Goal: Information Seeking & Learning: Learn about a topic

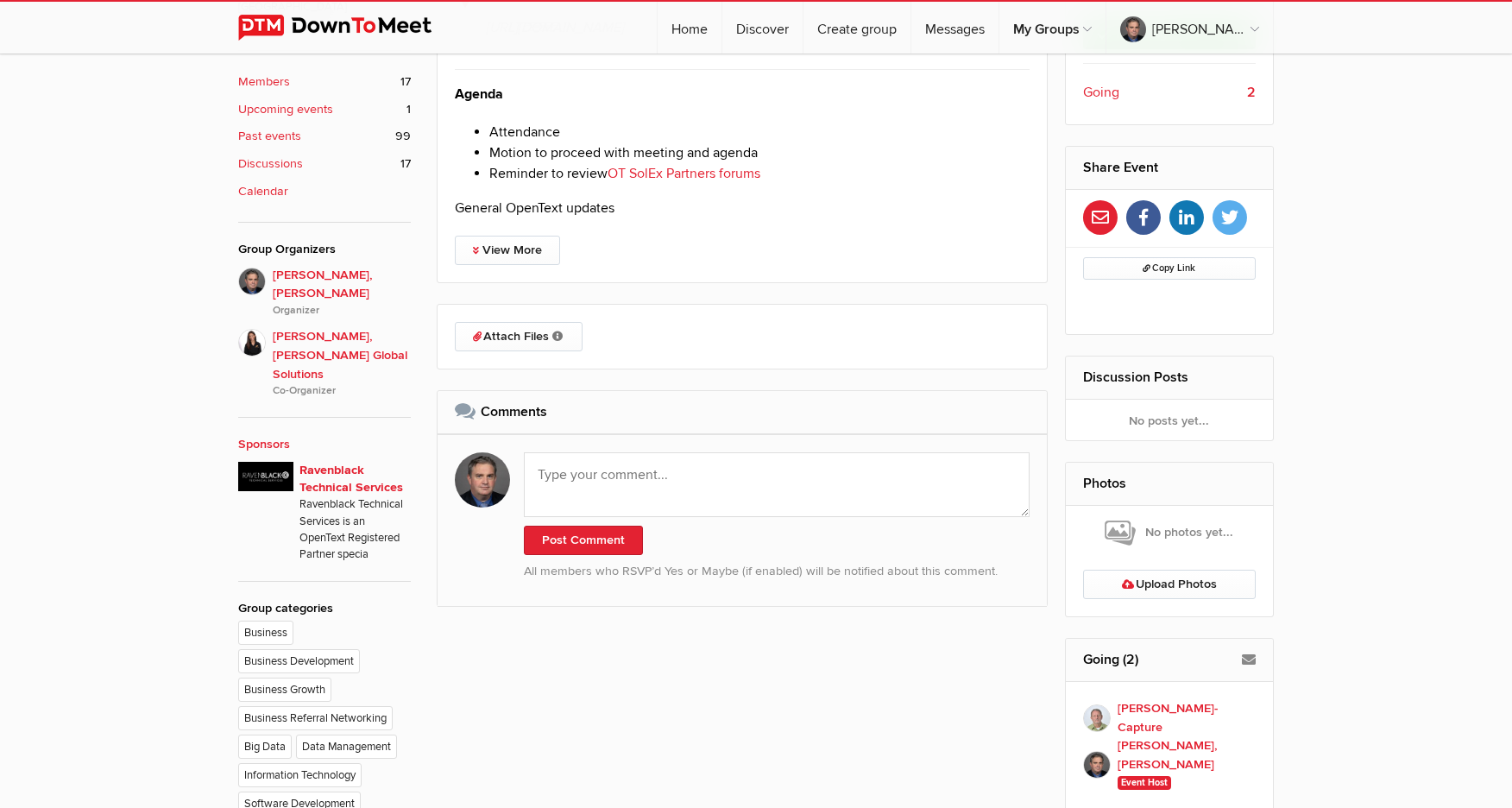
scroll to position [460, 0]
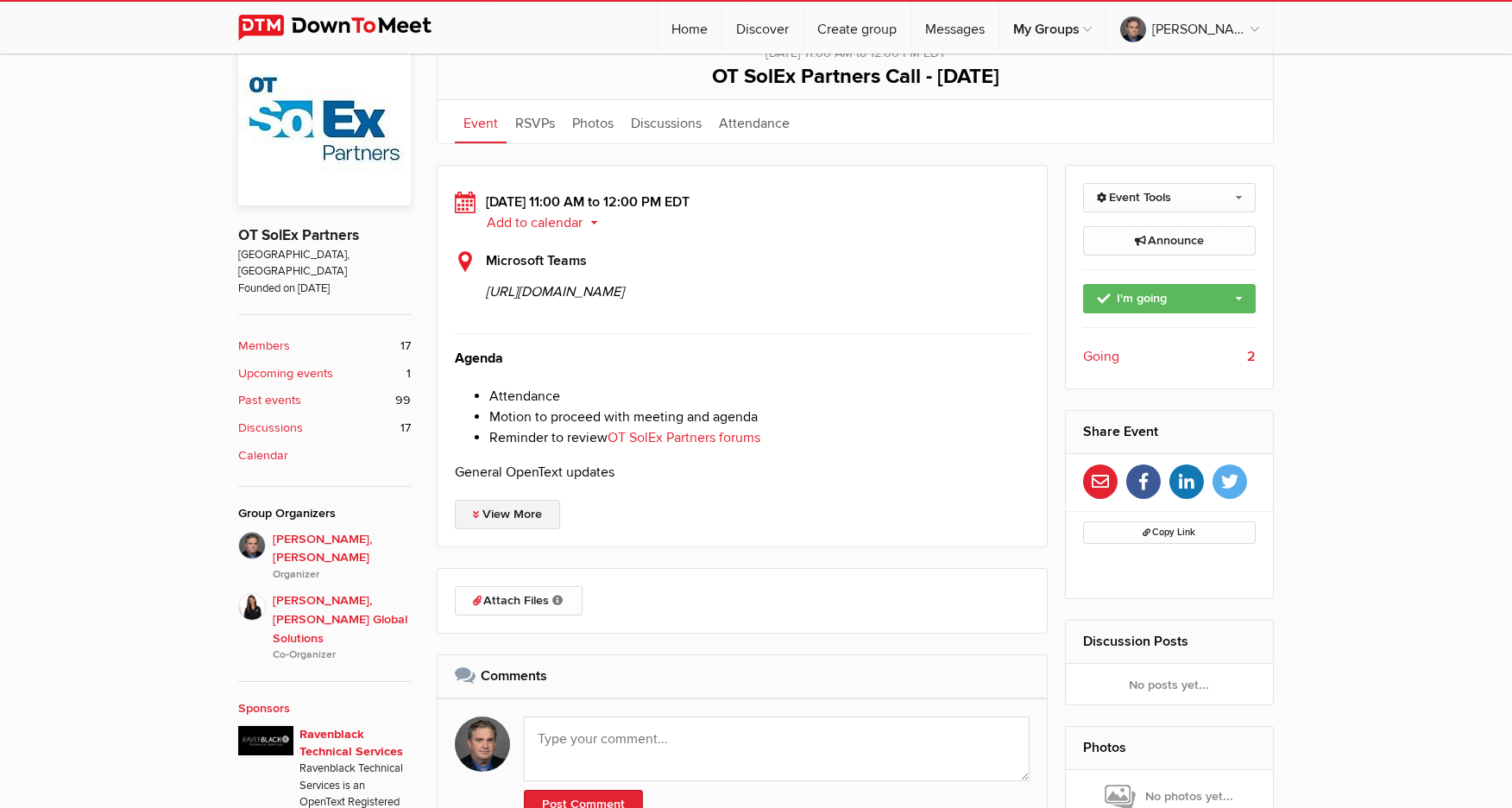
click at [516, 529] on link "View More" at bounding box center [507, 515] width 105 height 30
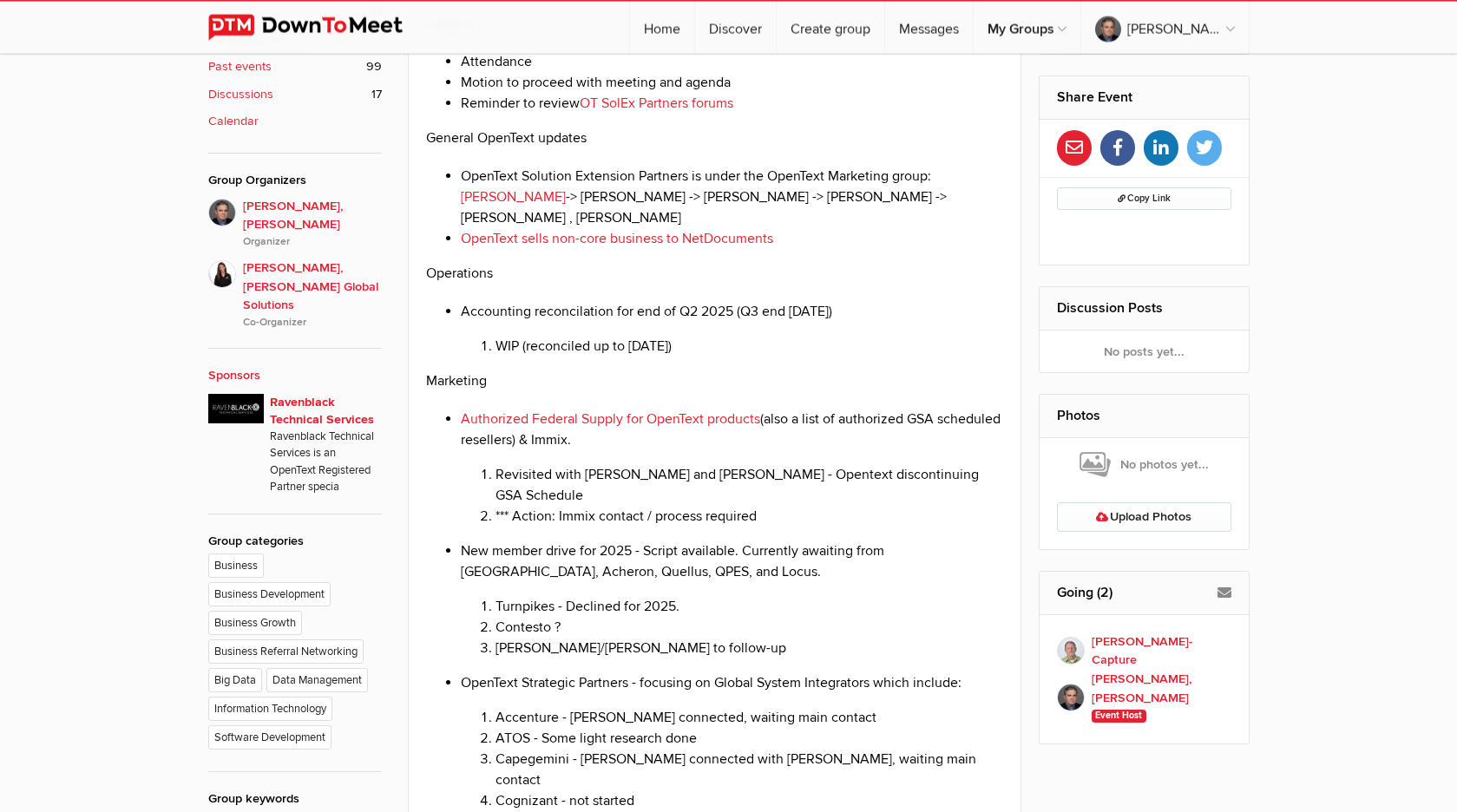
scroll to position [802, 0]
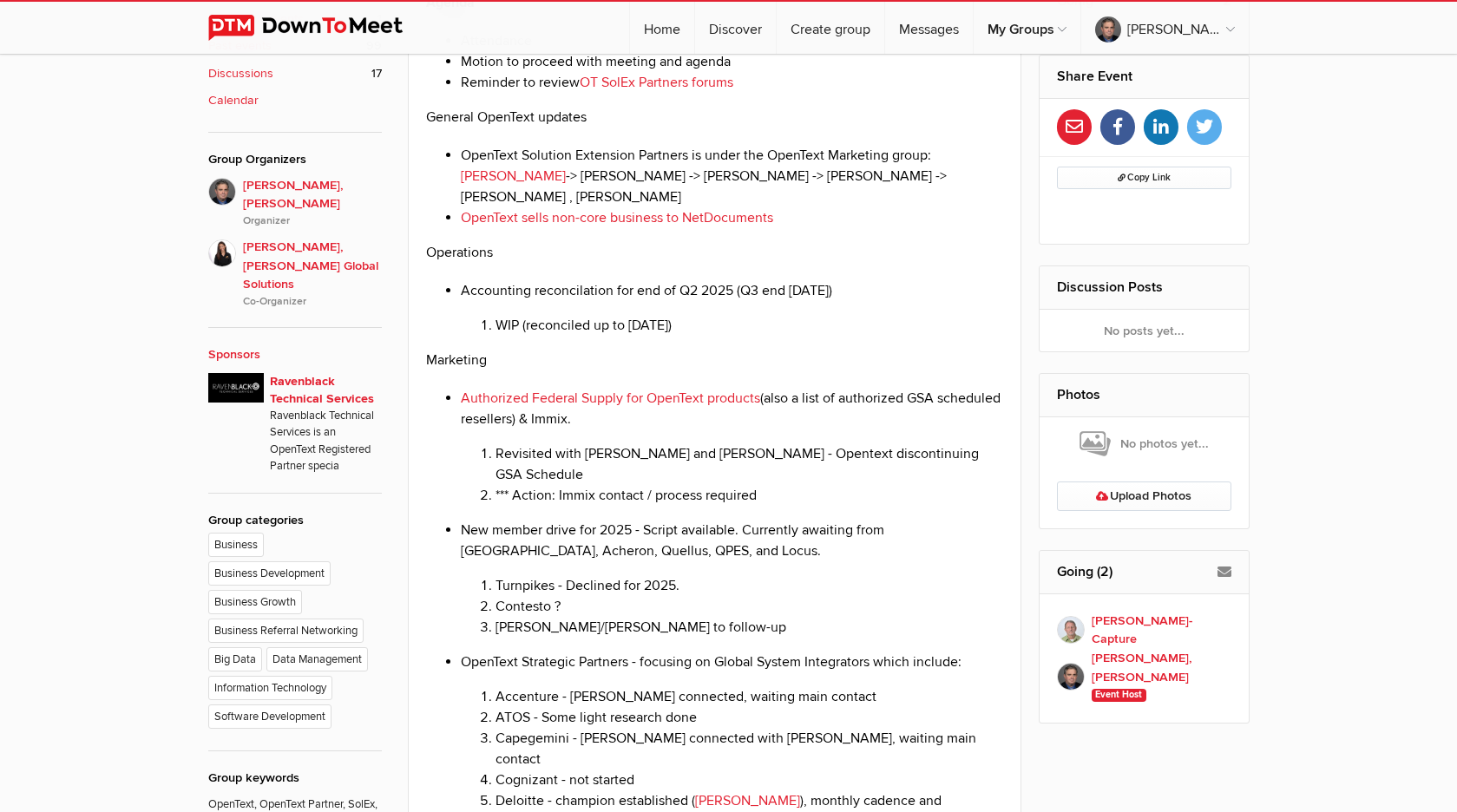
click at [756, 128] on p "General OpenText updates" at bounding box center [715, 117] width 578 height 21
click at [777, 93] on li "Reminder to review OT SolEx Partners forums" at bounding box center [732, 82] width 543 height 21
click at [766, 128] on p "General OpenText updates" at bounding box center [715, 117] width 578 height 21
click at [798, 207] on li "OpenText Solution Extension Partners is under the OpenText Marketing group: [PE…" at bounding box center [732, 176] width 543 height 63
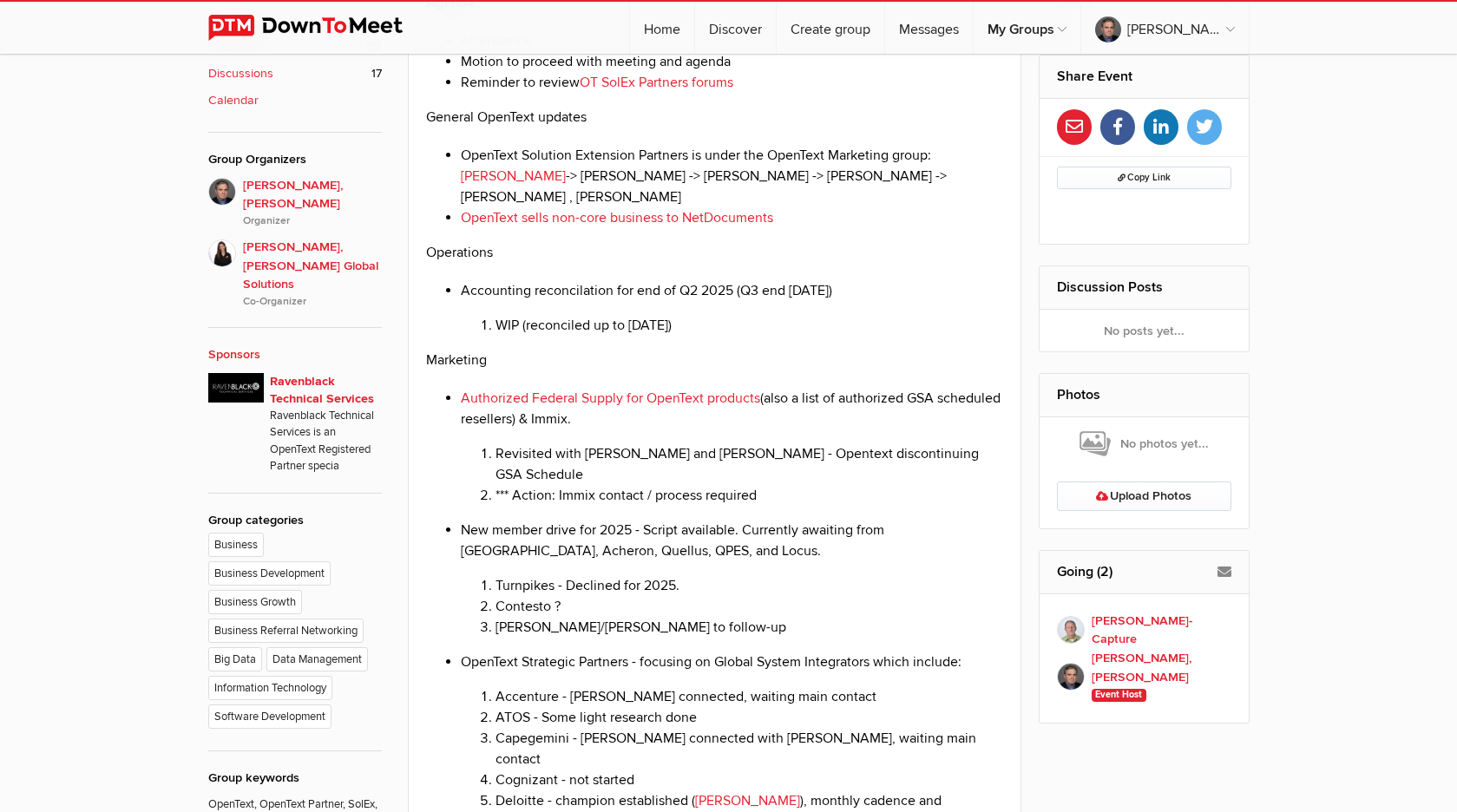
scroll to position [891, 0]
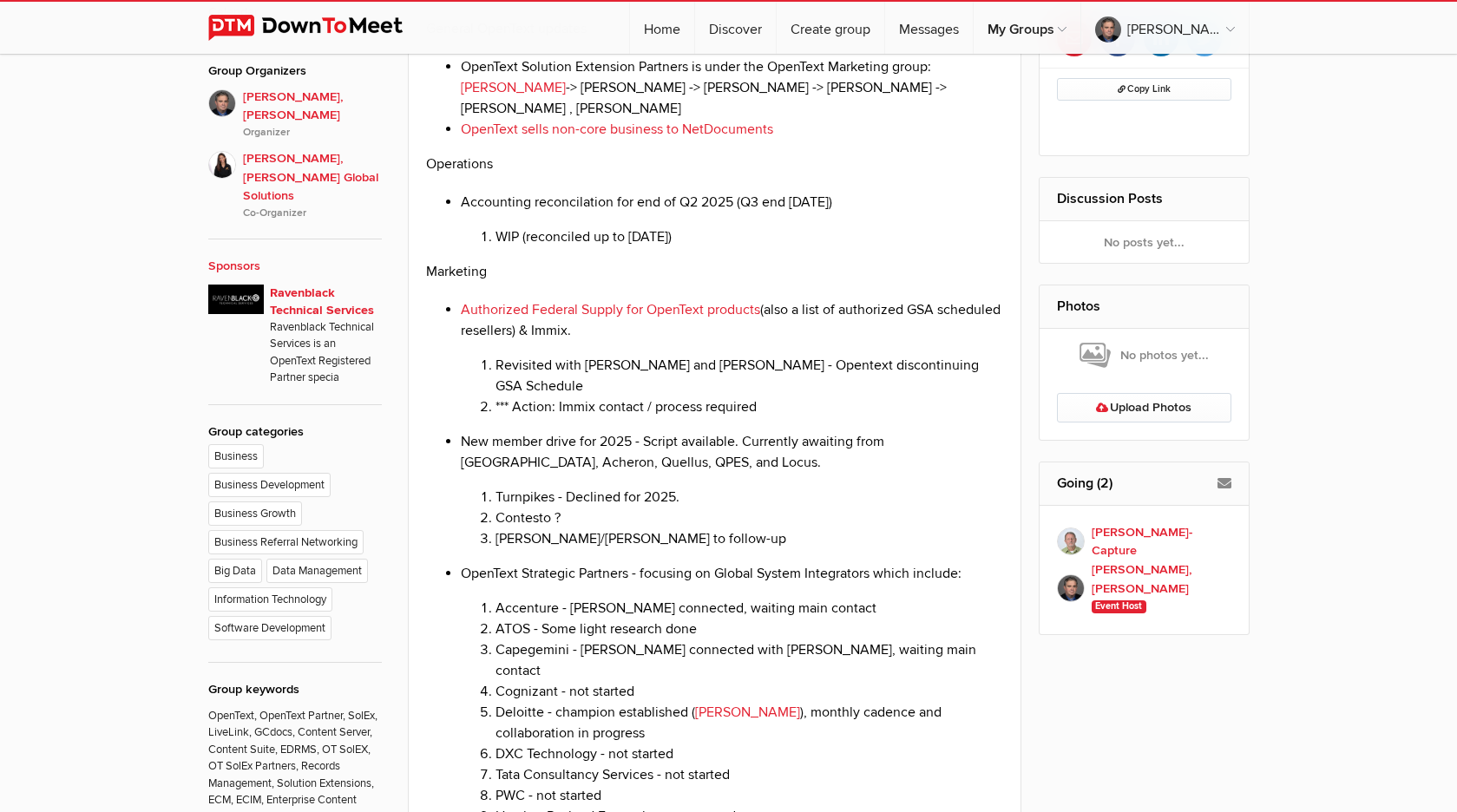
click at [729, 247] on li "WIP (reconciled up to [DATE])" at bounding box center [750, 236] width 509 height 21
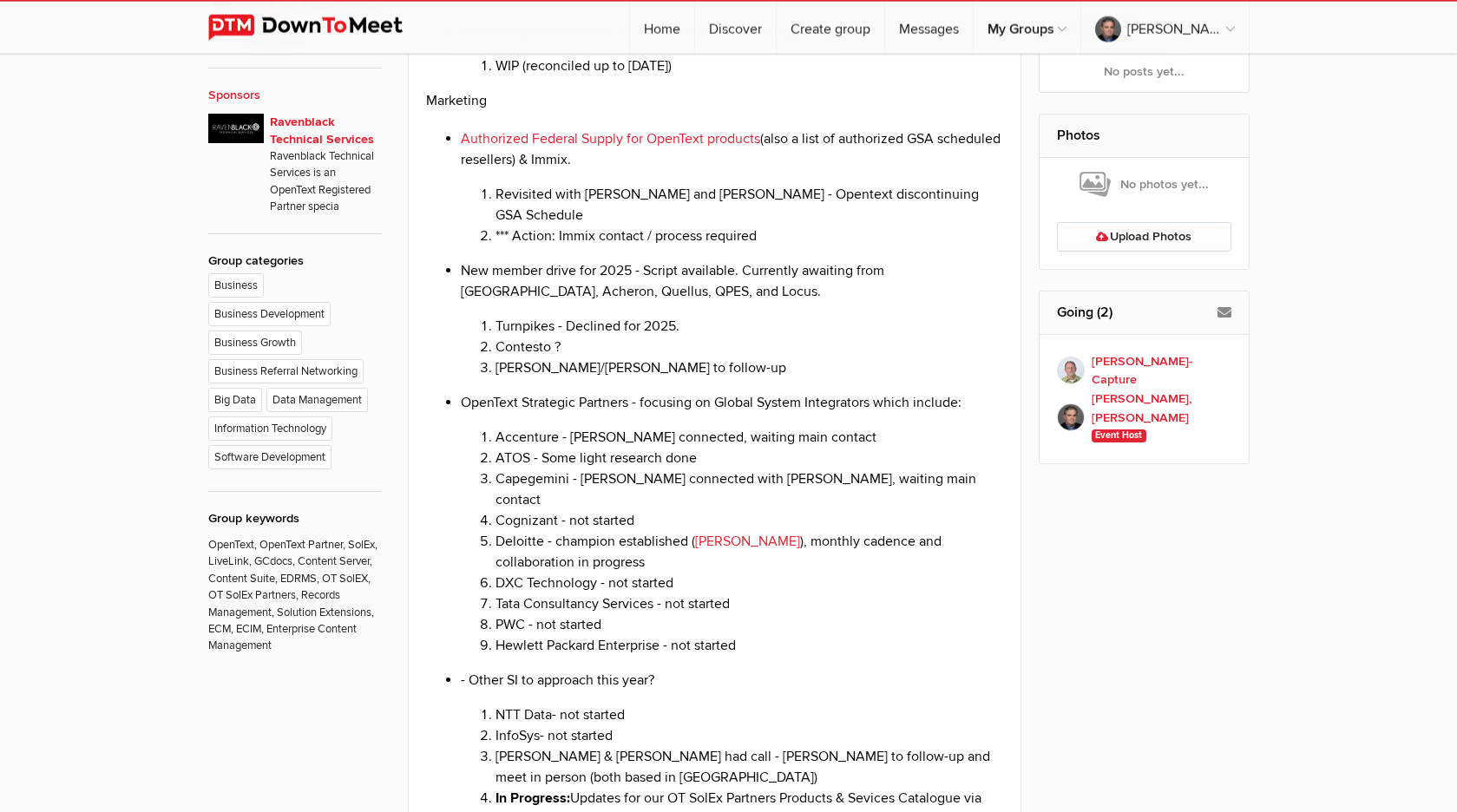
scroll to position [1068, 0]
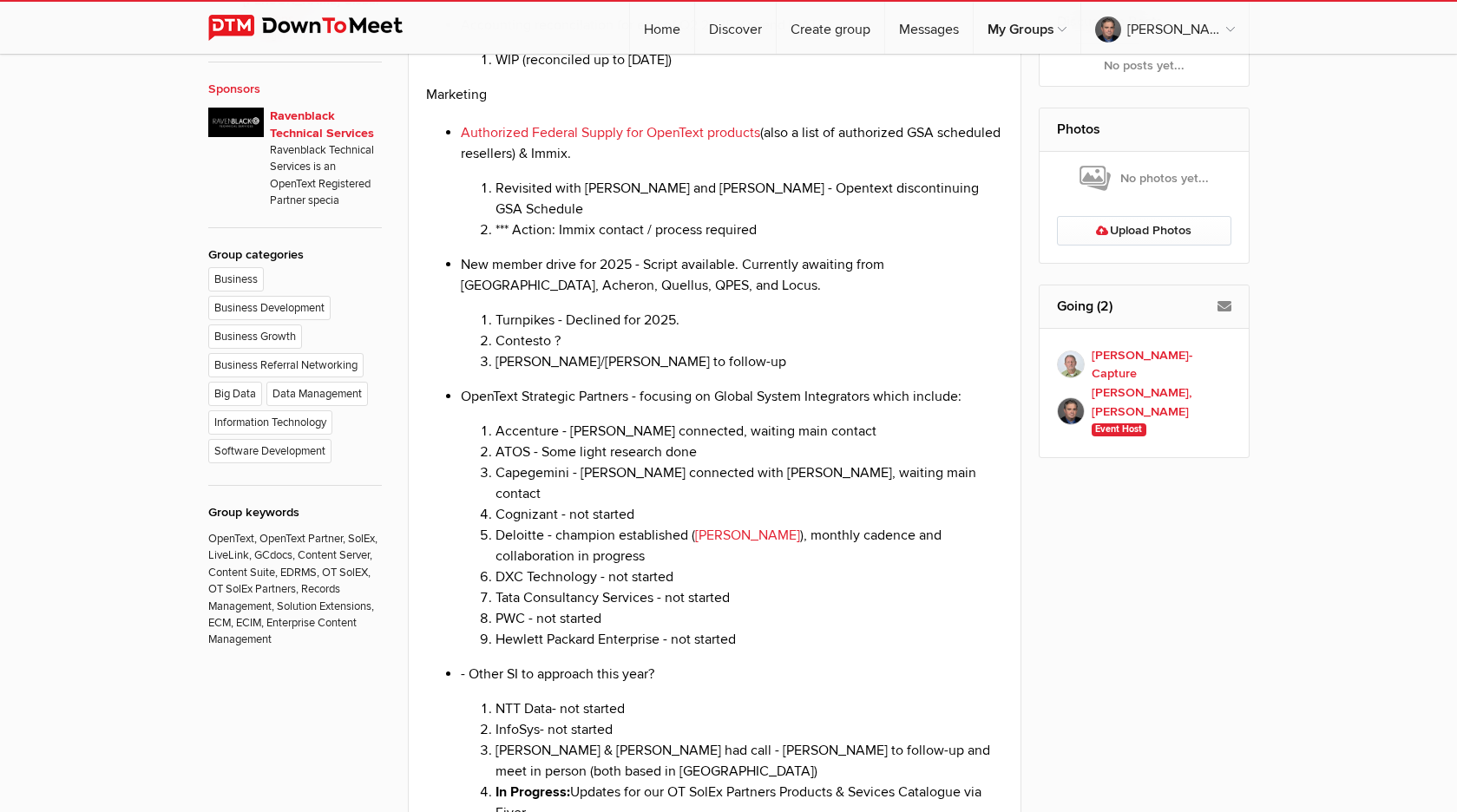
click at [713, 240] on li "*** Action: Immix contact / process required" at bounding box center [750, 229] width 509 height 21
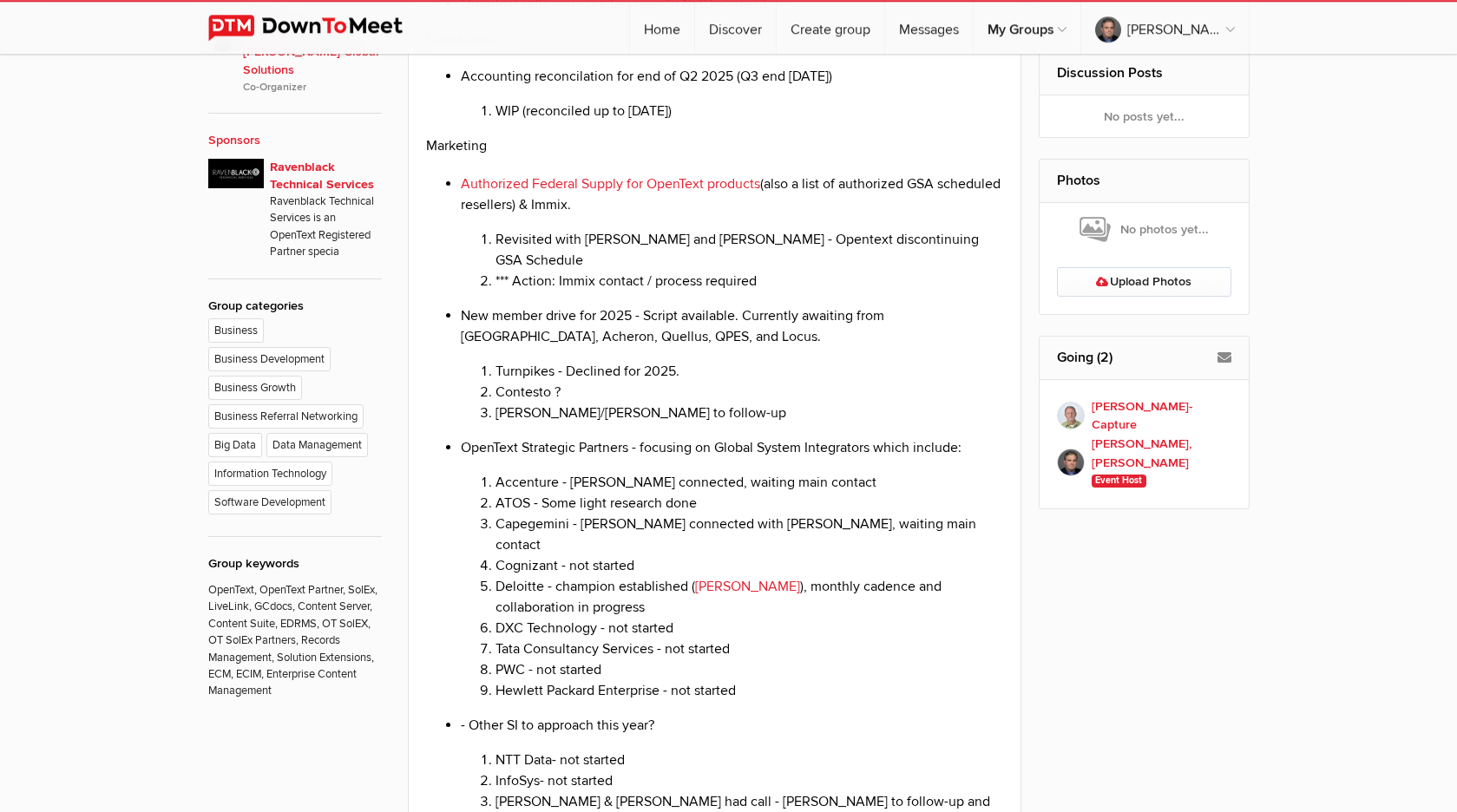
scroll to position [980, 0]
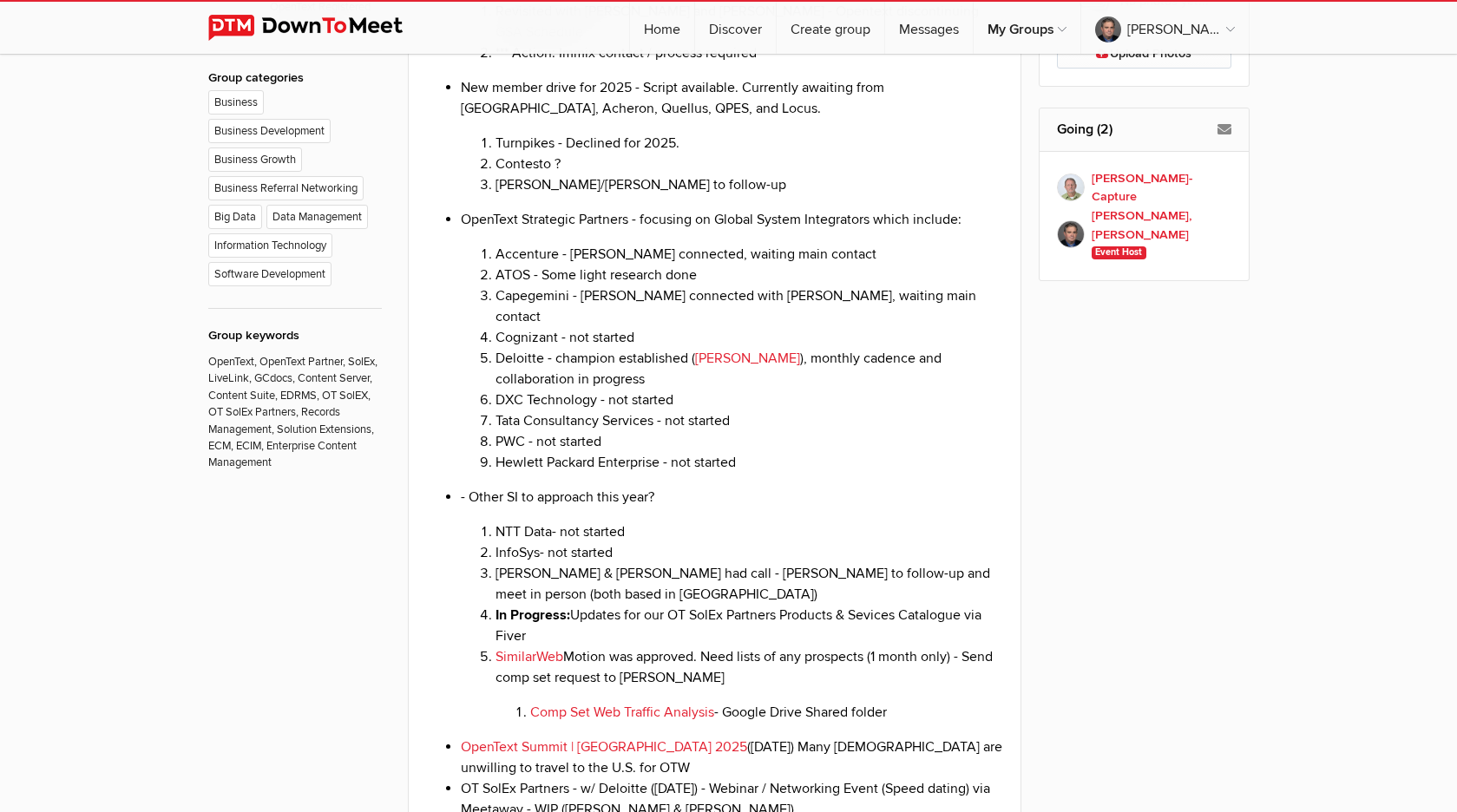
scroll to position [1156, 0]
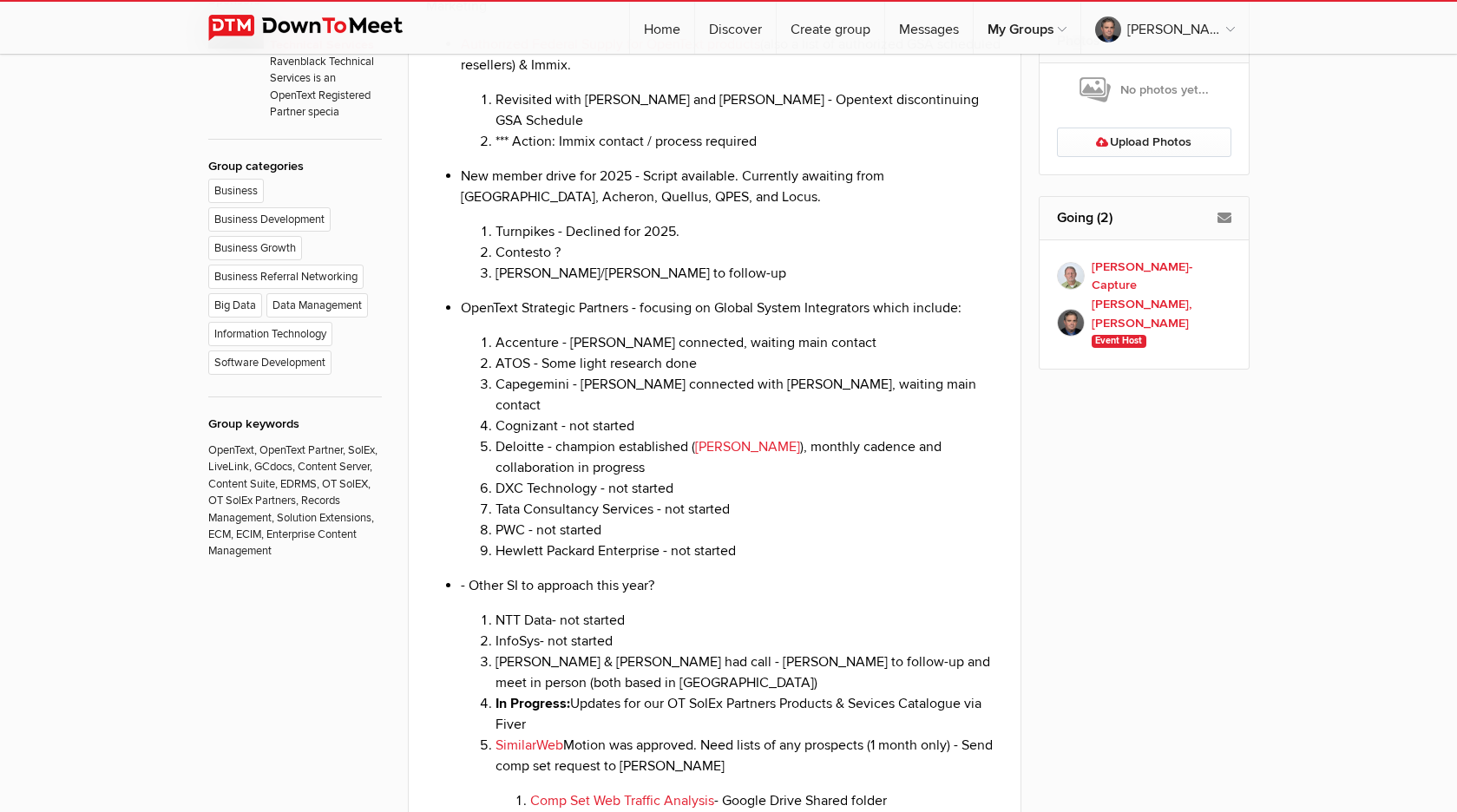
click at [767, 152] on li "*** Action: Immix contact / process required" at bounding box center [750, 141] width 509 height 21
click at [799, 283] on li "[PERSON_NAME]/[PERSON_NAME] to follow-up" at bounding box center [750, 273] width 509 height 21
click at [665, 263] on li "New member drive for 2025 - Script available. Currently awaiting from [GEOGRAPH…" at bounding box center [732, 224] width 543 height 118
click at [687, 267] on li "New member drive for 2025 - Script available. Currently awaiting from [GEOGRAPH…" at bounding box center [732, 224] width 543 height 118
click at [652, 263] on li "New member drive for 2025 - Script available. Currently awaiting from [GEOGRAPH…" at bounding box center [732, 224] width 543 height 118
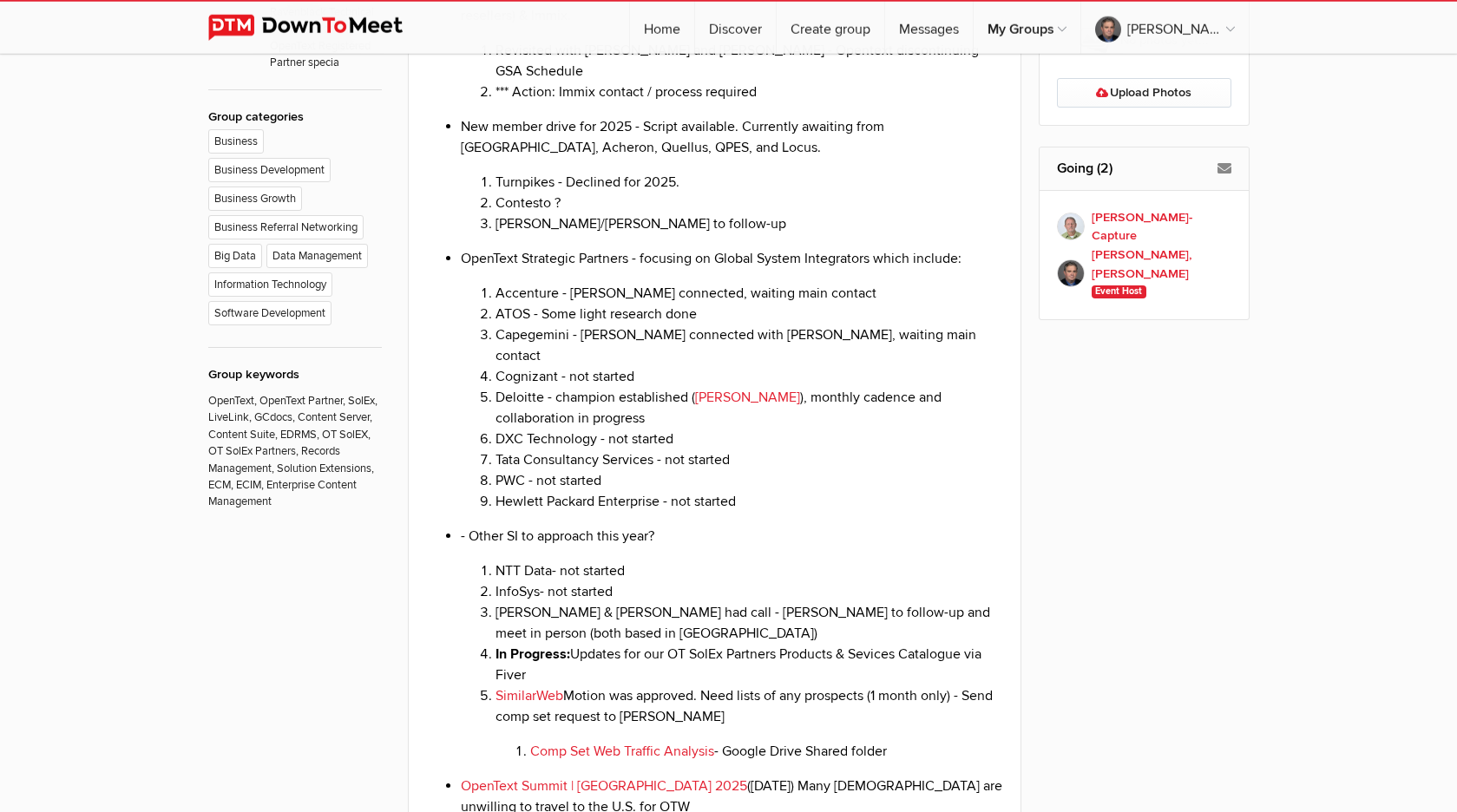
scroll to position [1245, 0]
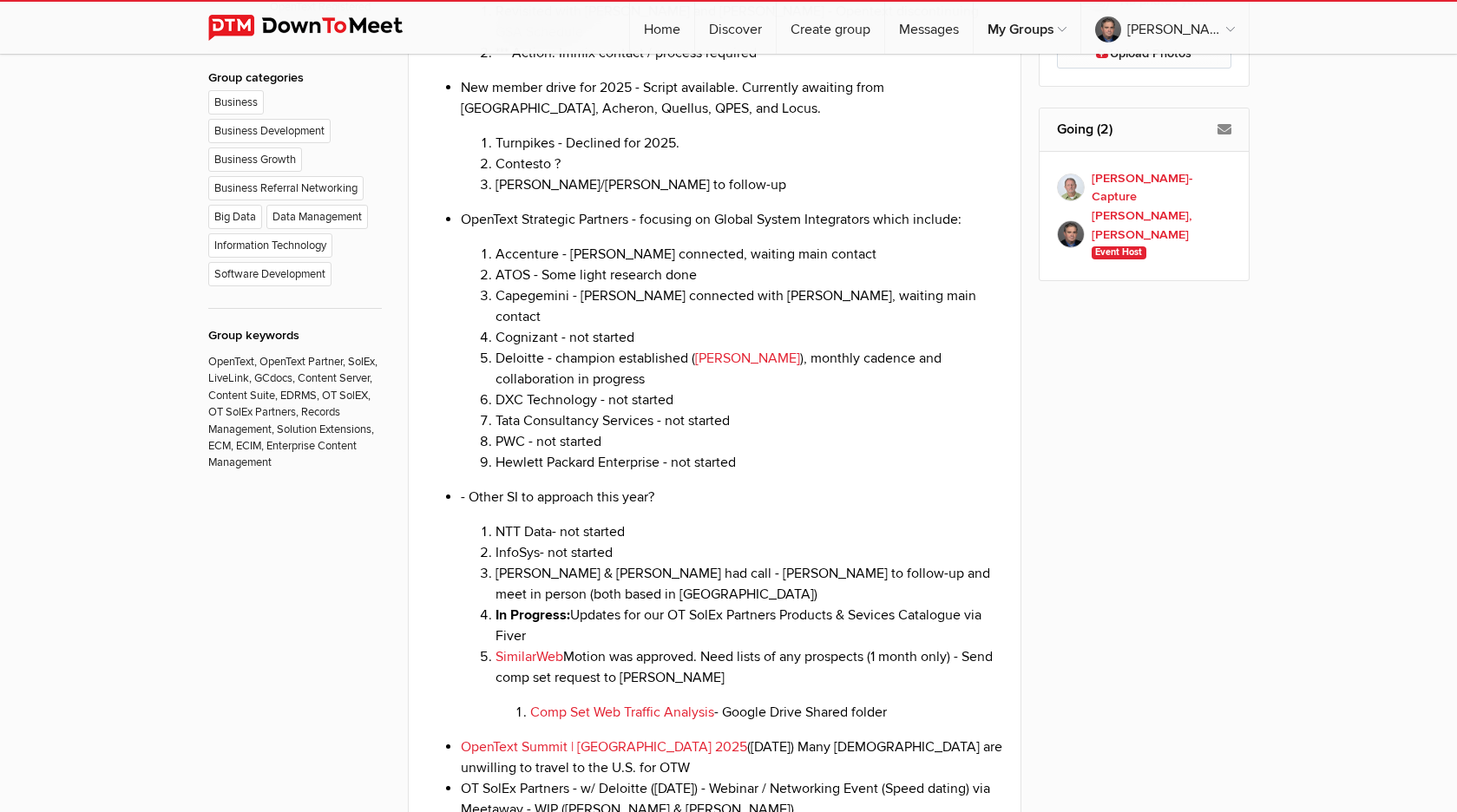
click at [497, 285] on li "ATOS - Some light research done" at bounding box center [750, 274] width 509 height 21
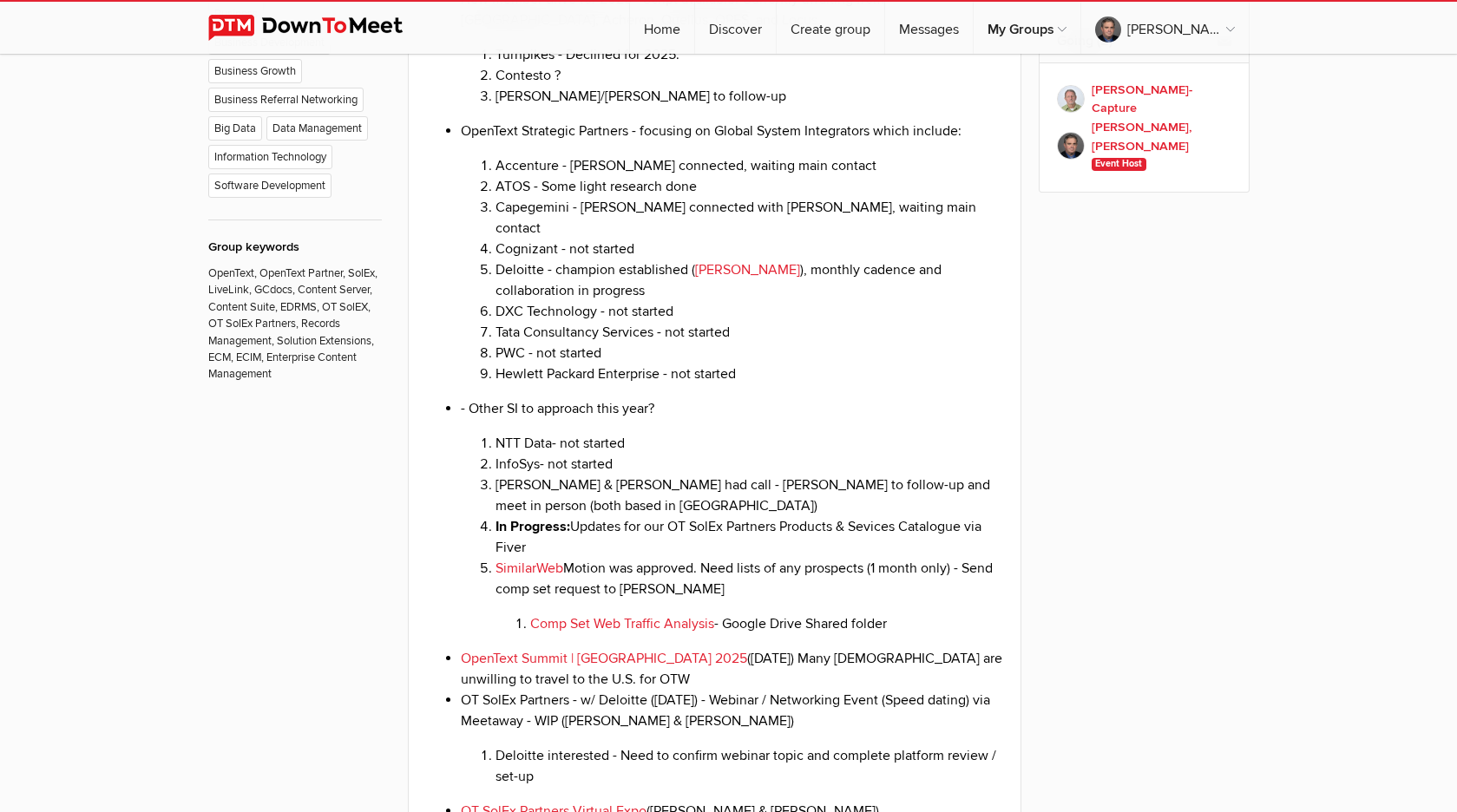
scroll to position [1421, 0]
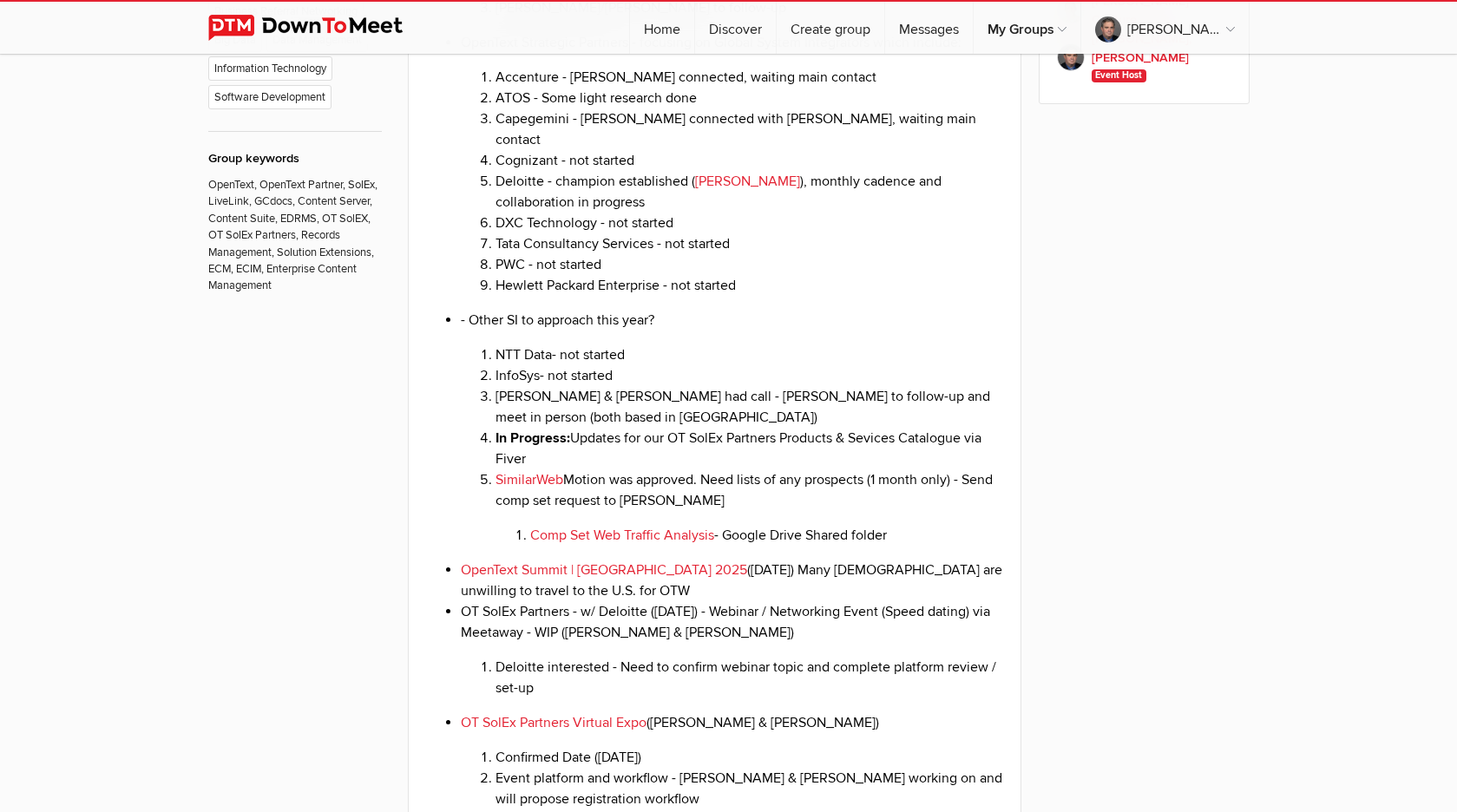
click at [571, 212] on li "Deloitte - champion established ( [PERSON_NAME] ), monthly cadence and collabor…" at bounding box center [750, 192] width 509 height 42
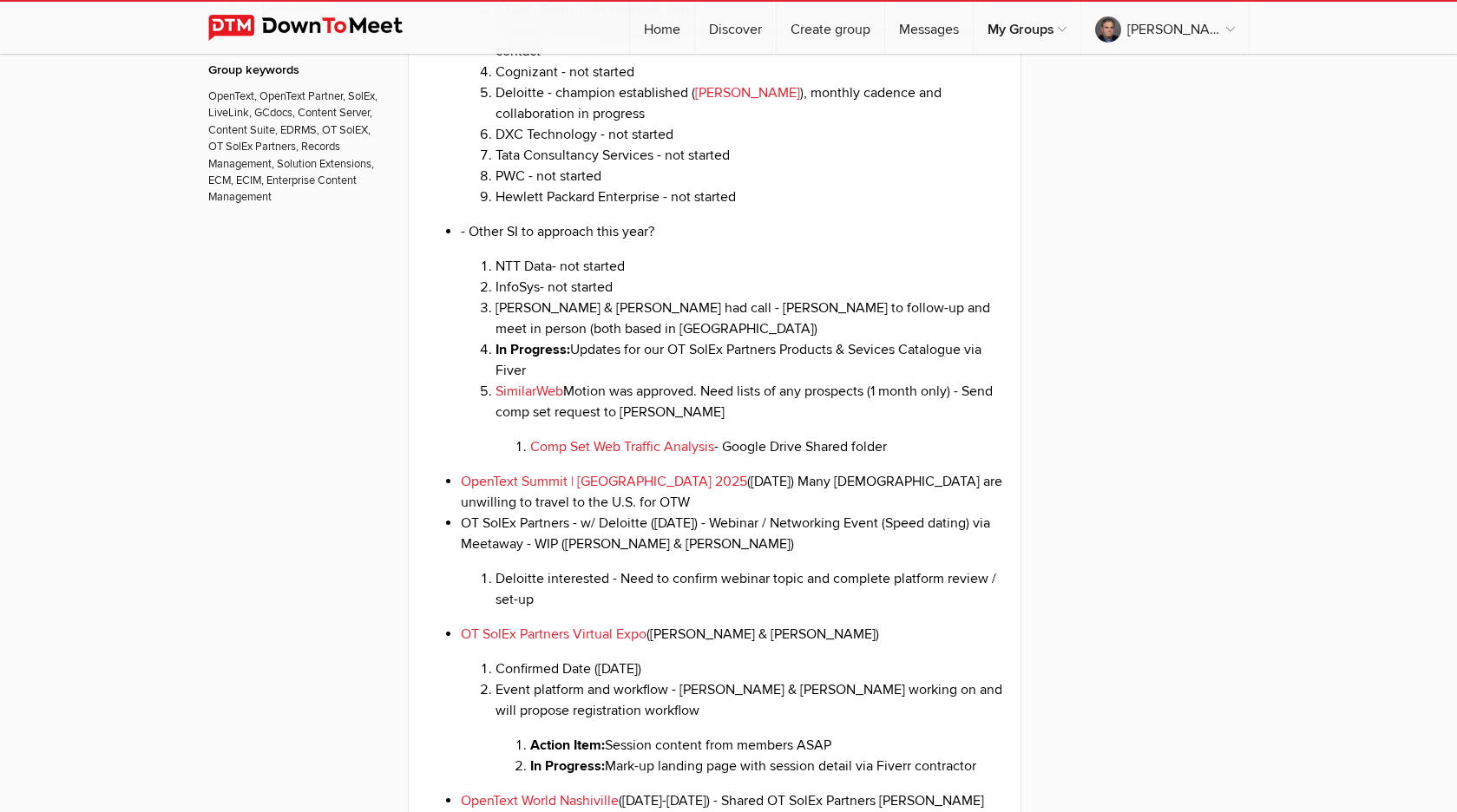
scroll to position [1599, 0]
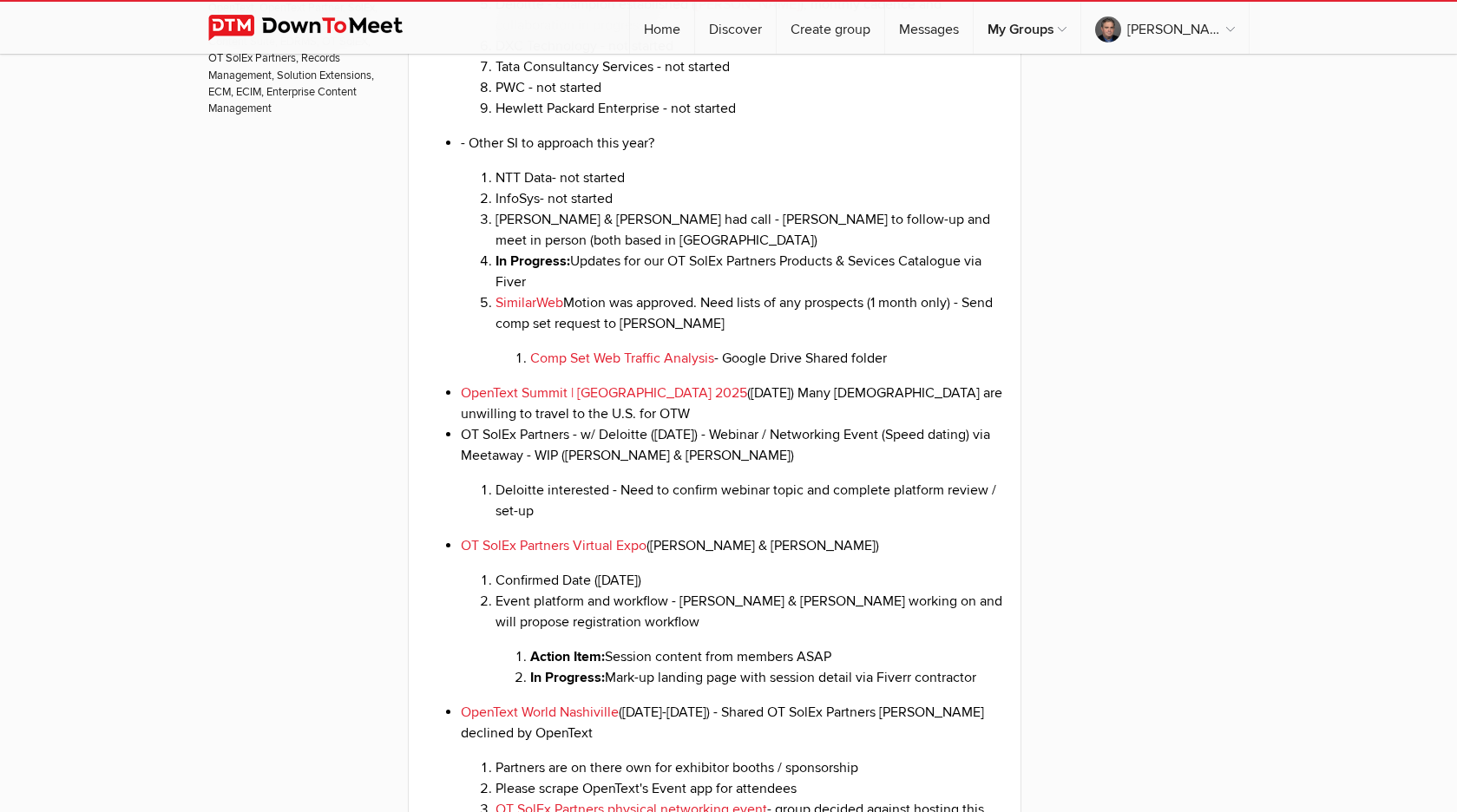
click at [586, 250] on li "[PERSON_NAME] & [PERSON_NAME] had call - [PERSON_NAME] to follow-up and meet in…" at bounding box center [750, 230] width 509 height 42
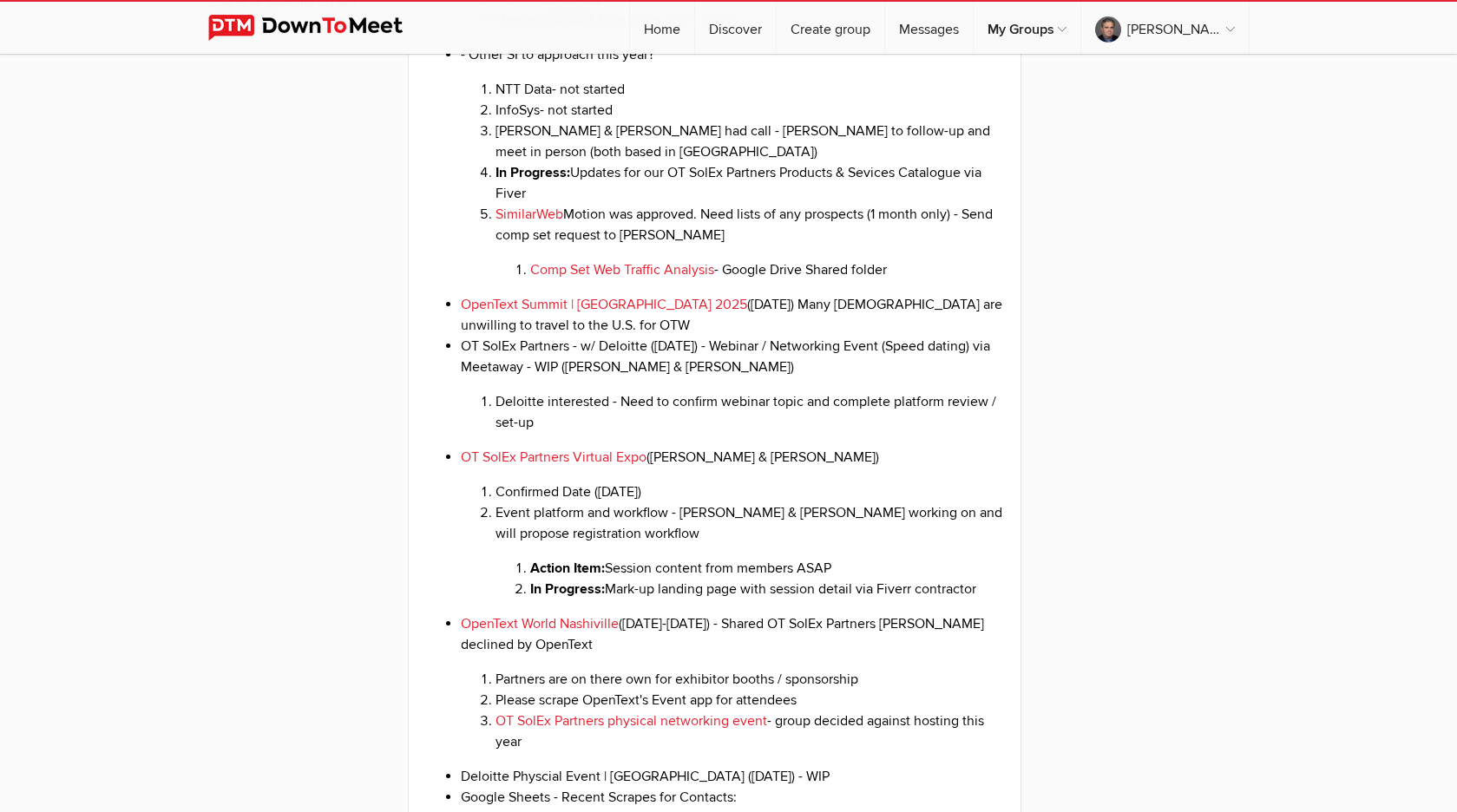
click at [598, 163] on li "[PERSON_NAME] & [PERSON_NAME] had call - [PERSON_NAME] to follow-up and meet in…" at bounding box center [750, 142] width 509 height 42
click at [613, 163] on li "[PERSON_NAME] & [PERSON_NAME] had call - [PERSON_NAME] to follow-up and meet in…" at bounding box center [750, 142] width 509 height 42
click at [605, 163] on li "[PERSON_NAME] & [PERSON_NAME] had call - [PERSON_NAME] to follow-up and meet in…" at bounding box center [750, 142] width 509 height 42
click at [624, 163] on li "[PERSON_NAME] & [PERSON_NAME] had call - [PERSON_NAME] to follow-up and meet in…" at bounding box center [750, 142] width 509 height 42
click at [622, 163] on li "[PERSON_NAME] & [PERSON_NAME] had call - [PERSON_NAME] to follow-up and meet in…" at bounding box center [750, 142] width 509 height 42
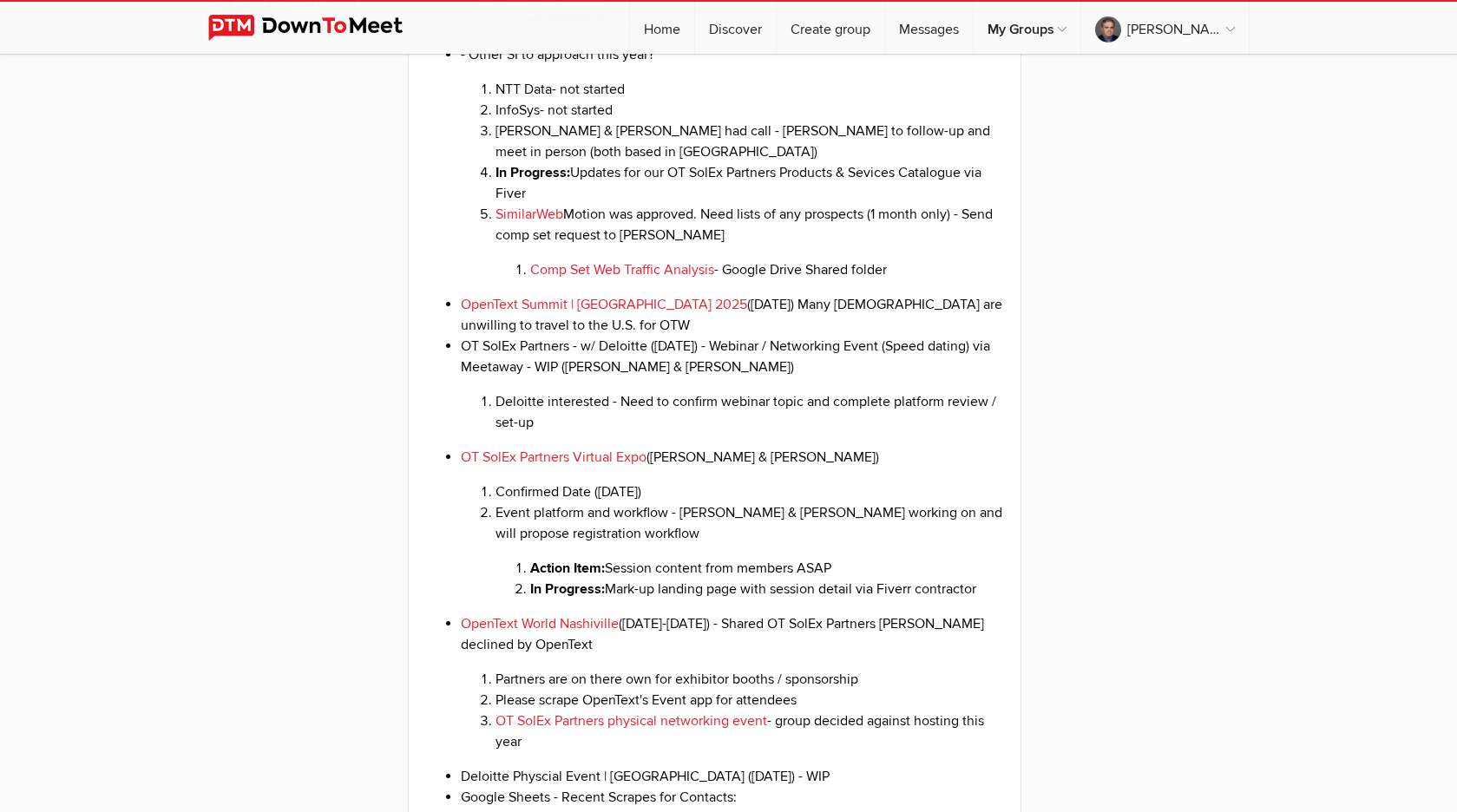
click at [447, 227] on ul "Authorized Federal Supply for OpenText products (also a list of authorized GSA …" at bounding box center [715, 613] width 578 height 2221
click at [559, 203] on li "In Progress: Updates for our OT SolEx Partners Products & Sevices Catalogue via…" at bounding box center [750, 184] width 509 height 42
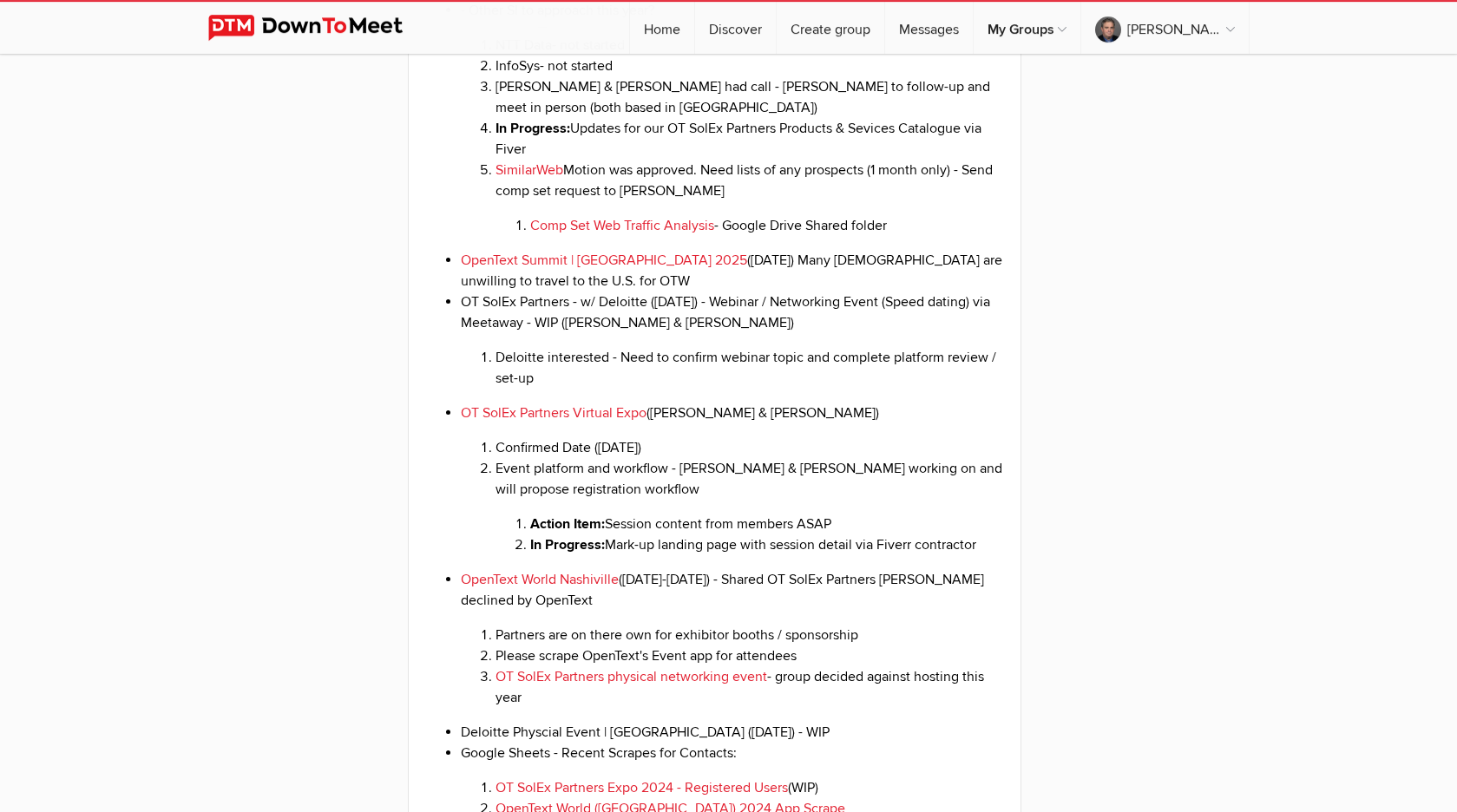
scroll to position [1776, 0]
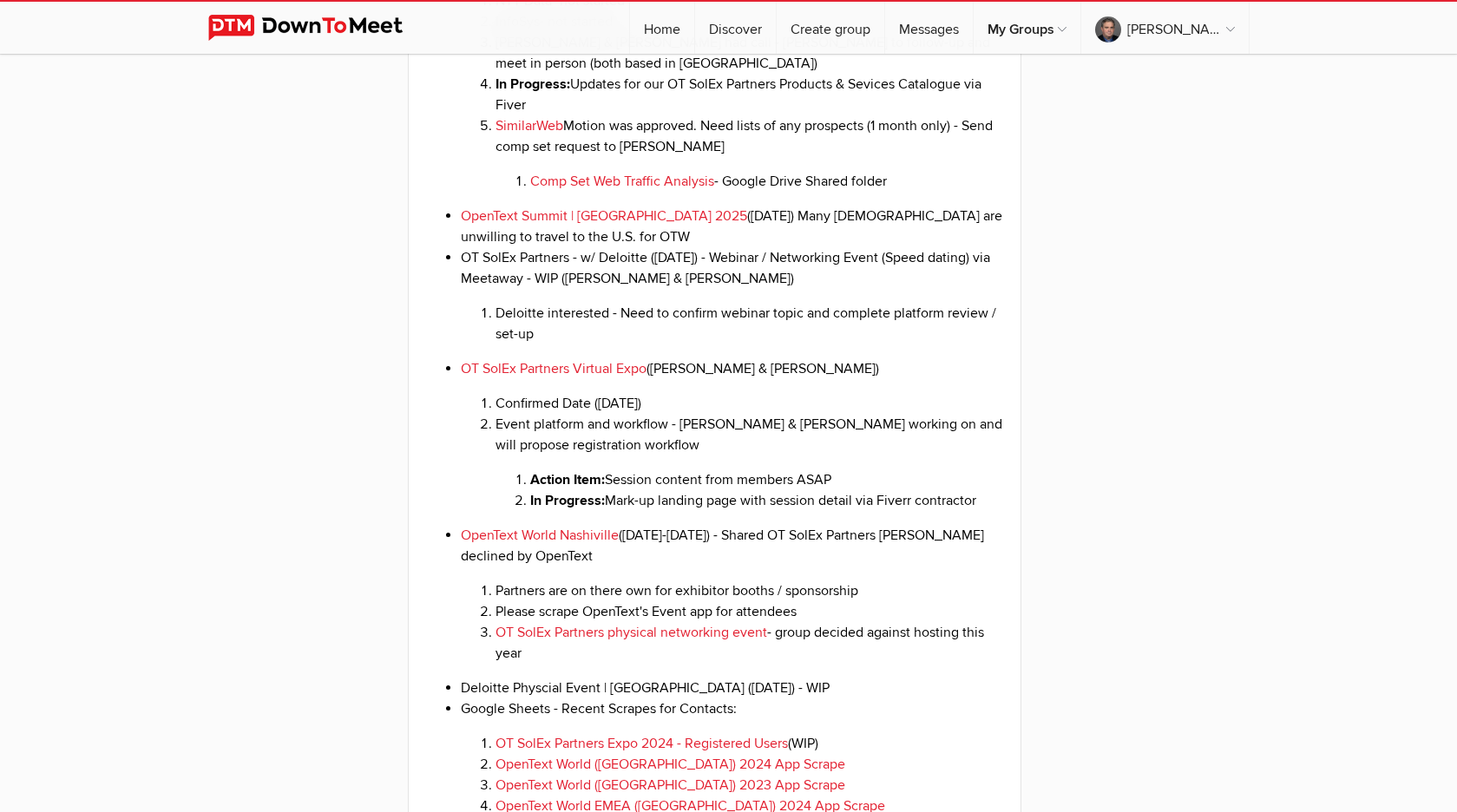
click at [684, 192] on li "SimilarWeb Motion was approved. Need lists of any prospects (1 month only) - Se…" at bounding box center [750, 154] width 509 height 77
click at [418, 220] on div "[DATE] 11:00 AM to 12:00 PM EDT Add to calendar Outlook Apple / iCal Google Yah…" at bounding box center [716, 484] width 615 height 3299
click at [418, 197] on div "[DATE] 11:00 AM to 12:00 PM EDT Add to calendar Outlook Apple / iCal Google Yah…" at bounding box center [716, 484] width 615 height 3299
click at [896, 192] on li "Comp Set Web Traffic Analysis - Google Drive Shared folder" at bounding box center [766, 181] width 474 height 21
click at [459, 224] on ul "Authorized Federal Supply for OpenText products (also a list of authorized GSA …" at bounding box center [715, 525] width 578 height 2221
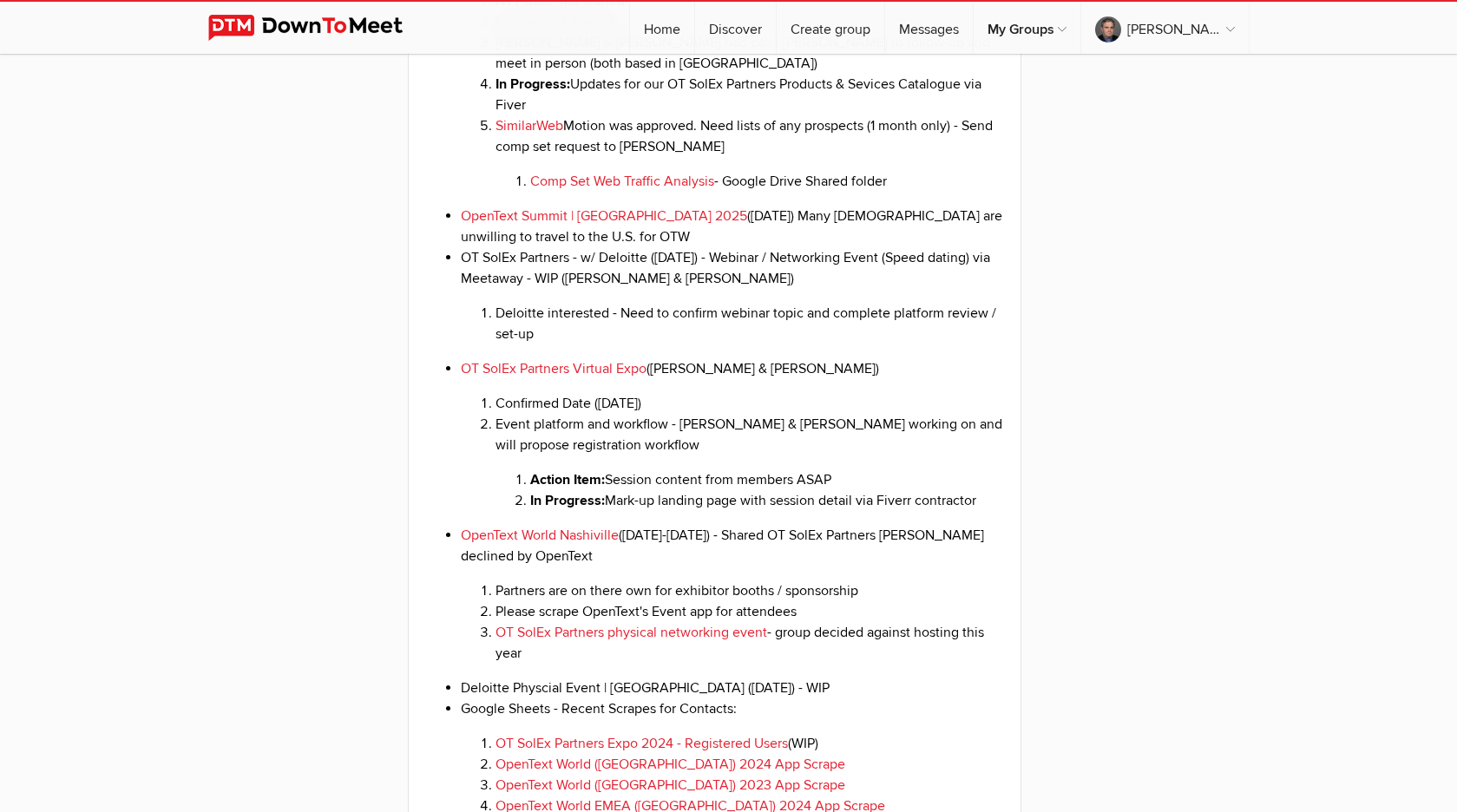
click at [681, 247] on li "OpenText Summit | [GEOGRAPHIC_DATA] 2025 ([DATE]) Many [DEMOGRAPHIC_DATA] are u…" at bounding box center [732, 226] width 543 height 42
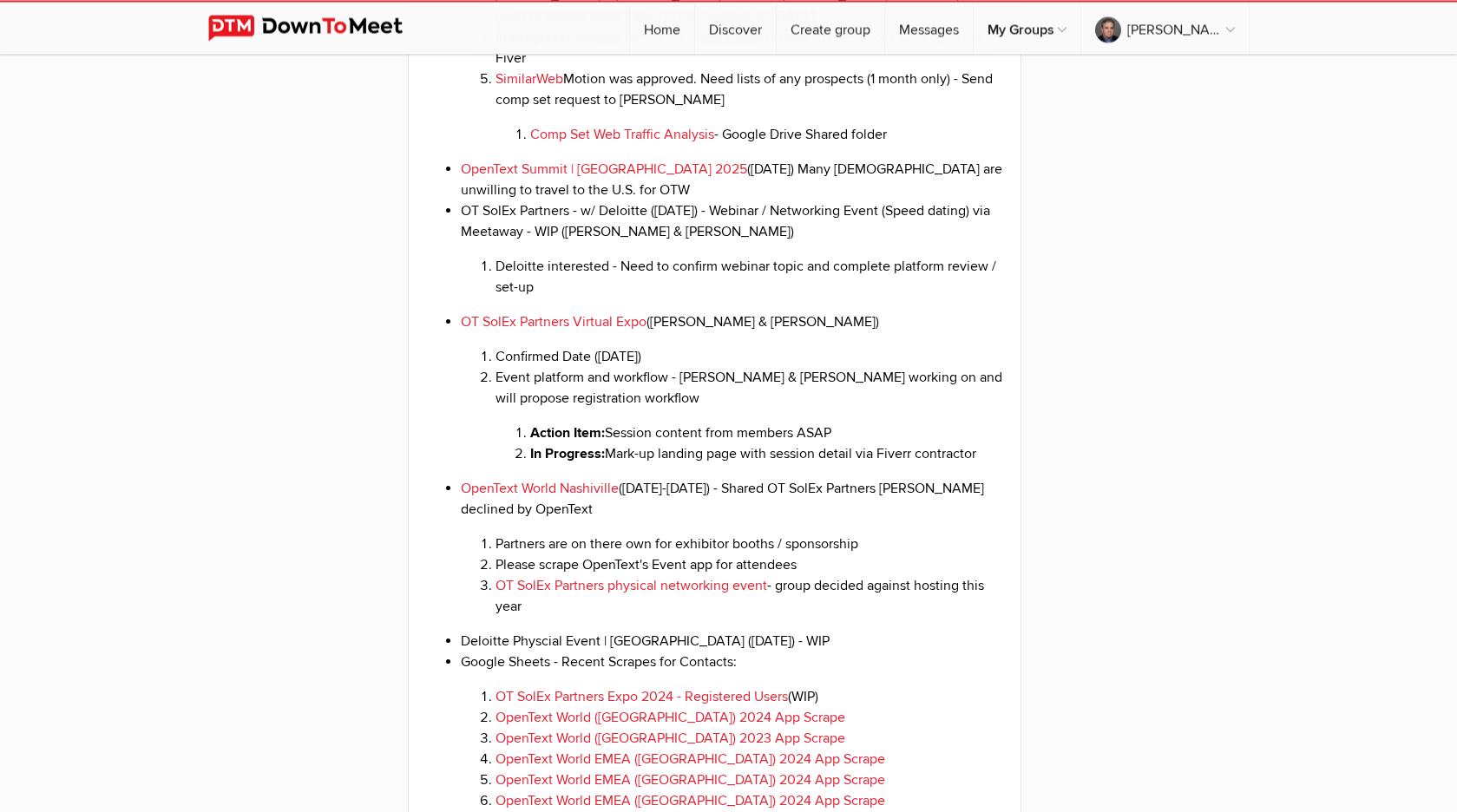
scroll to position [1864, 0]
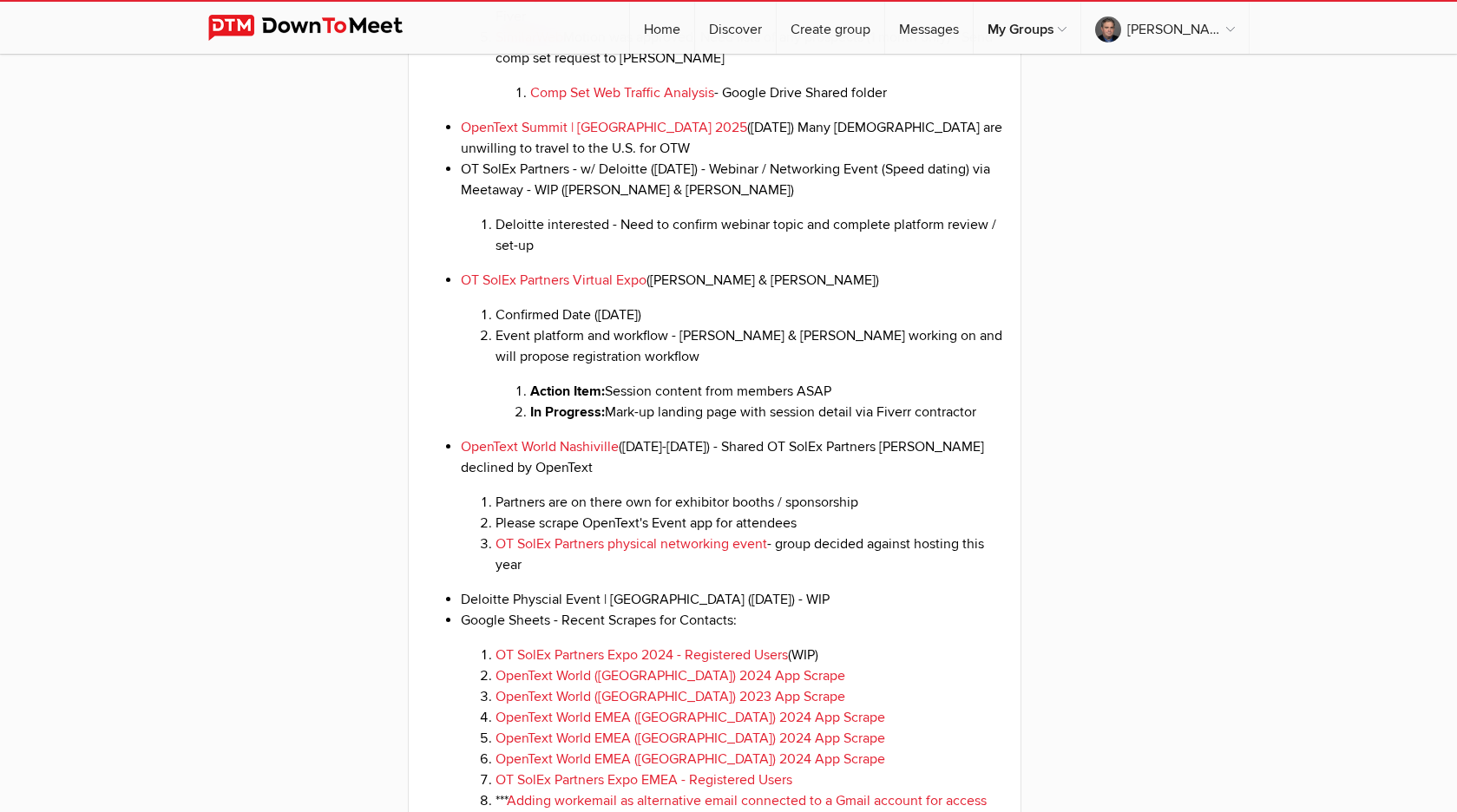
click at [686, 256] on li "Deloitte interested - Need to confirm webinar topic and complete platform revie…" at bounding box center [750, 235] width 509 height 42
click at [660, 256] on li "Deloitte interested - Need to confirm webinar topic and complete platform revie…" at bounding box center [750, 235] width 509 height 42
click at [725, 256] on li "Deloitte interested - Need to confirm webinar topic and complete platform revie…" at bounding box center [750, 235] width 509 height 42
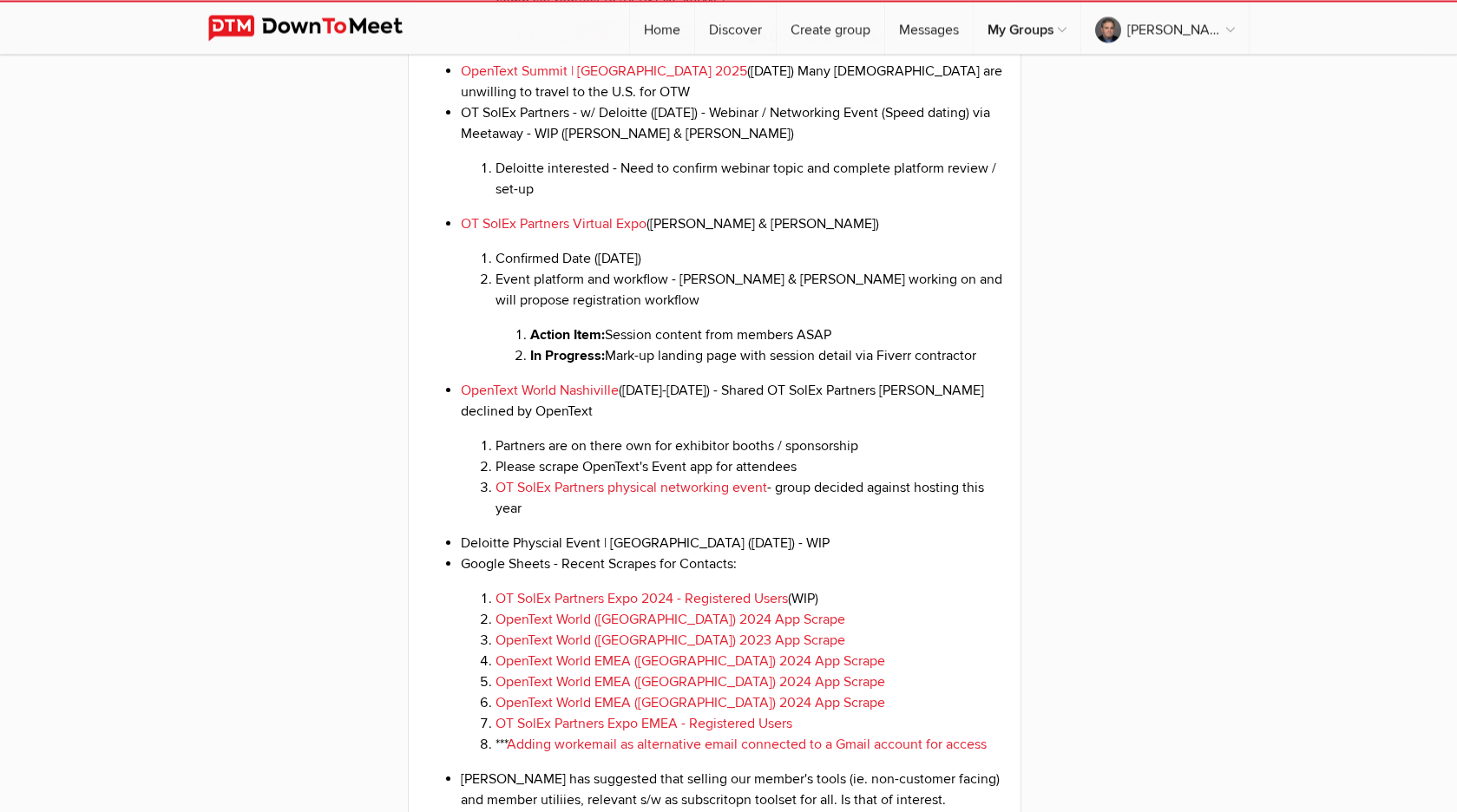
scroll to position [1953, 0]
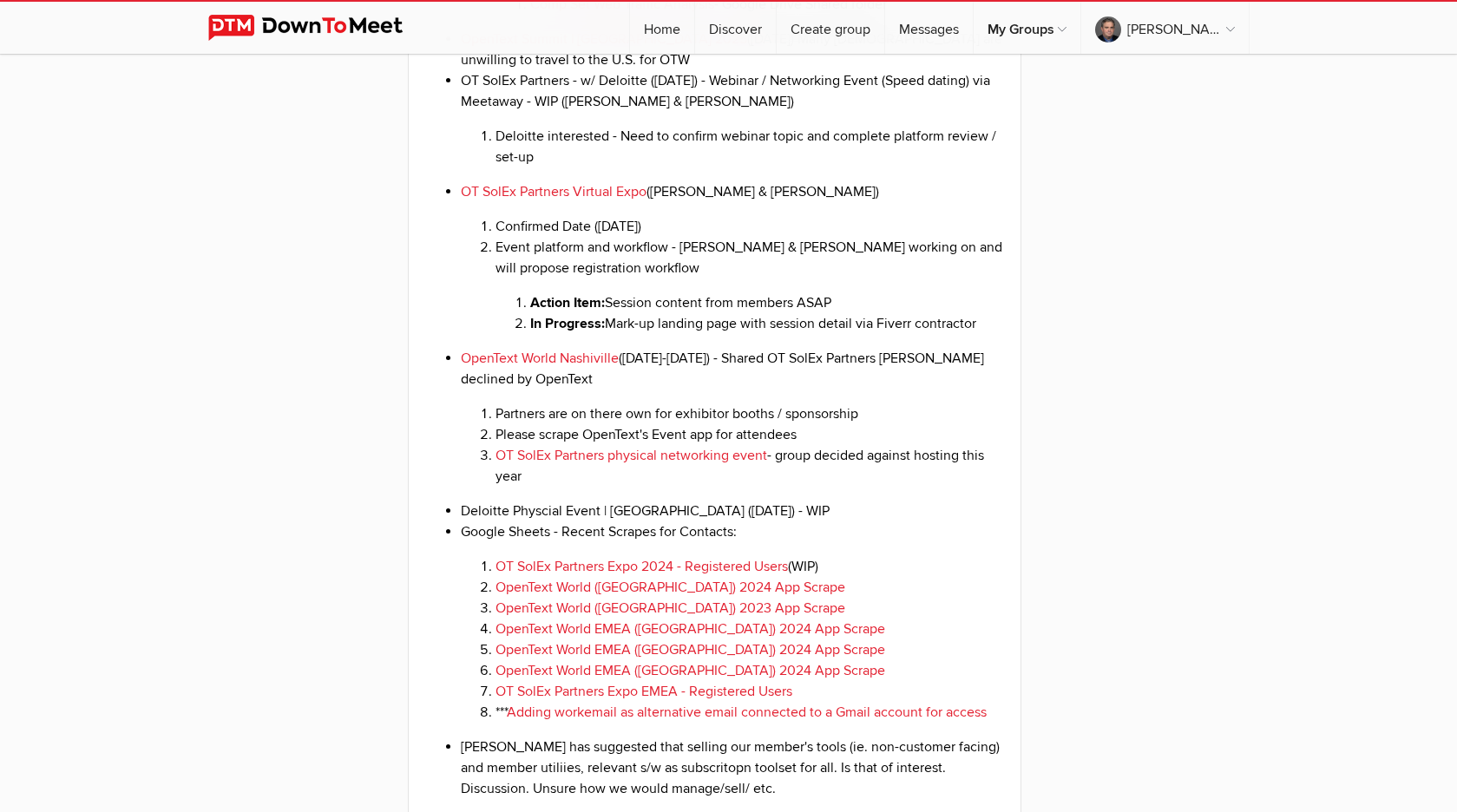
click at [550, 439] on li "OpenText World Nashiville ([DATE]-[DATE]) - Shared OT SolEx Partners [PERSON_NA…" at bounding box center [732, 417] width 543 height 139
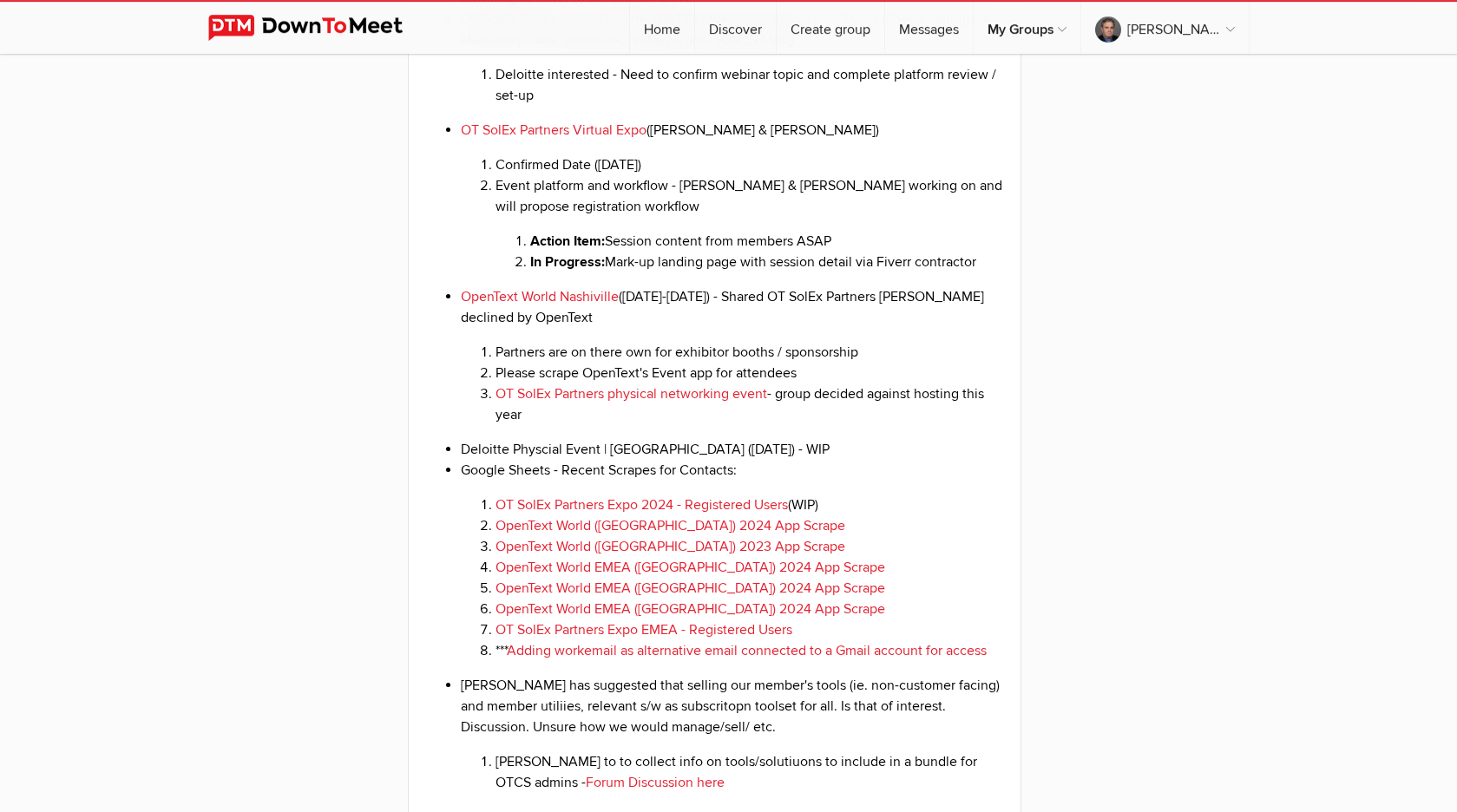
scroll to position [2041, 0]
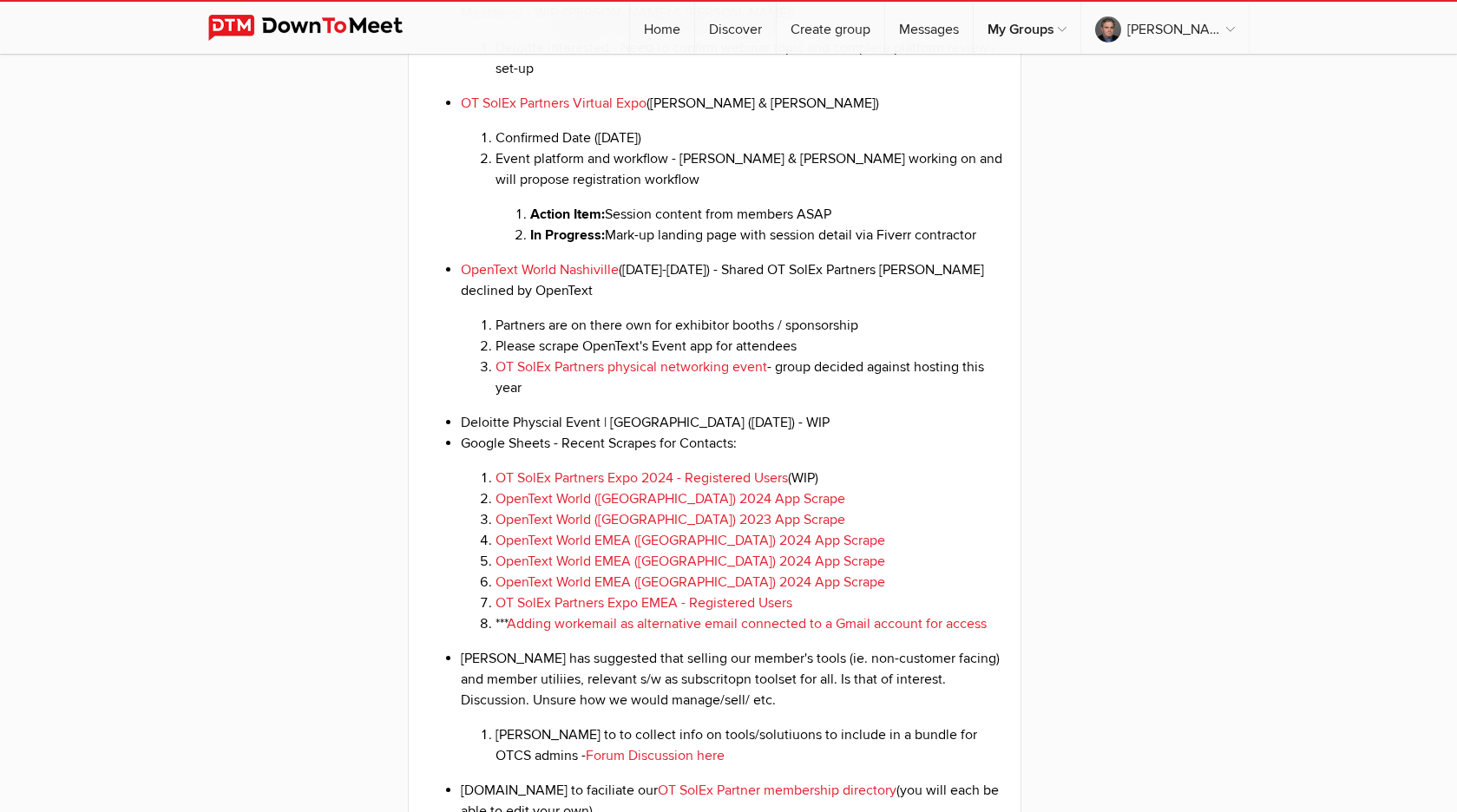
click at [787, 433] on li "Deloitte Physcial Event | [GEOGRAPHIC_DATA] ([DATE]) - WIP" at bounding box center [732, 422] width 543 height 21
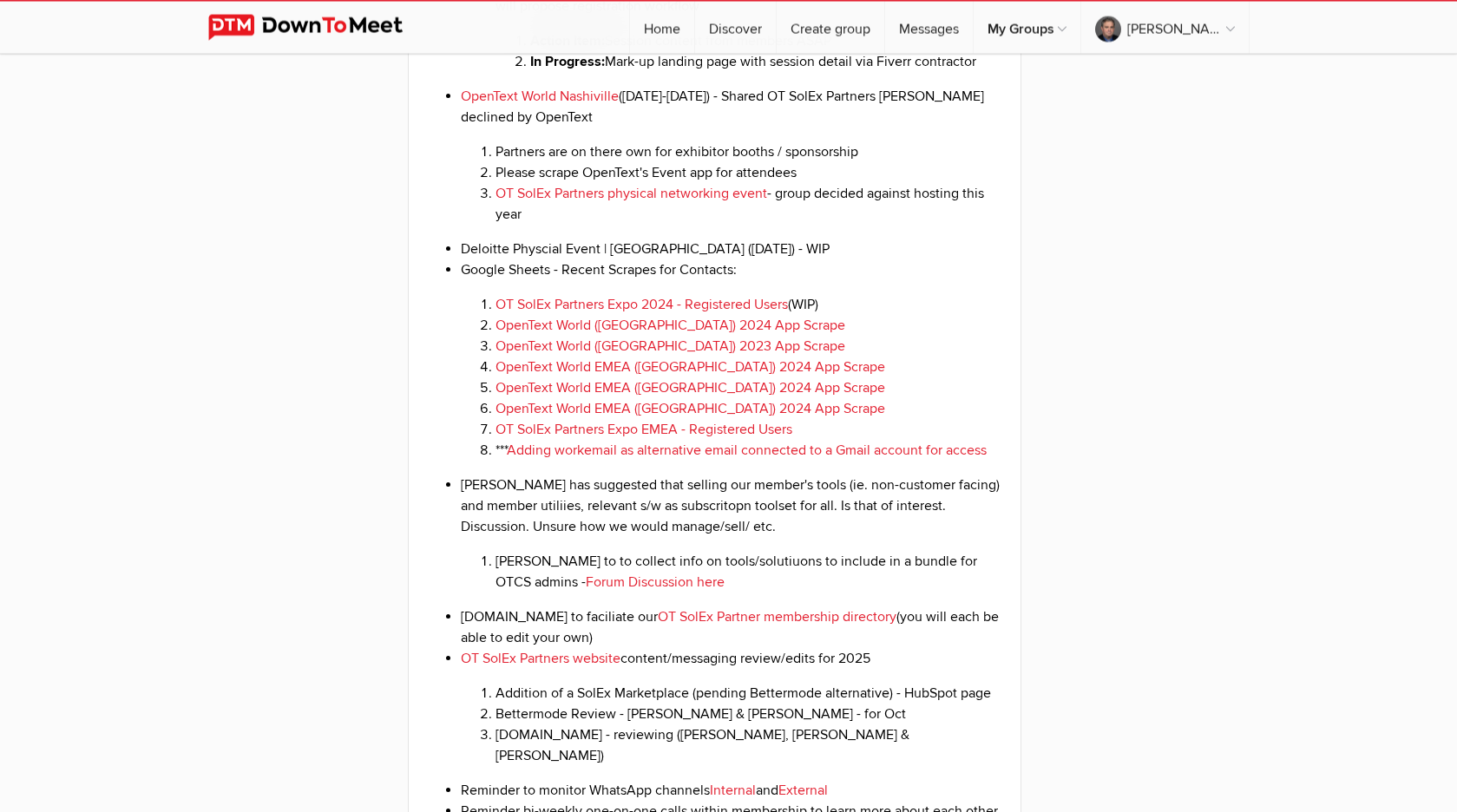
scroll to position [2219, 0]
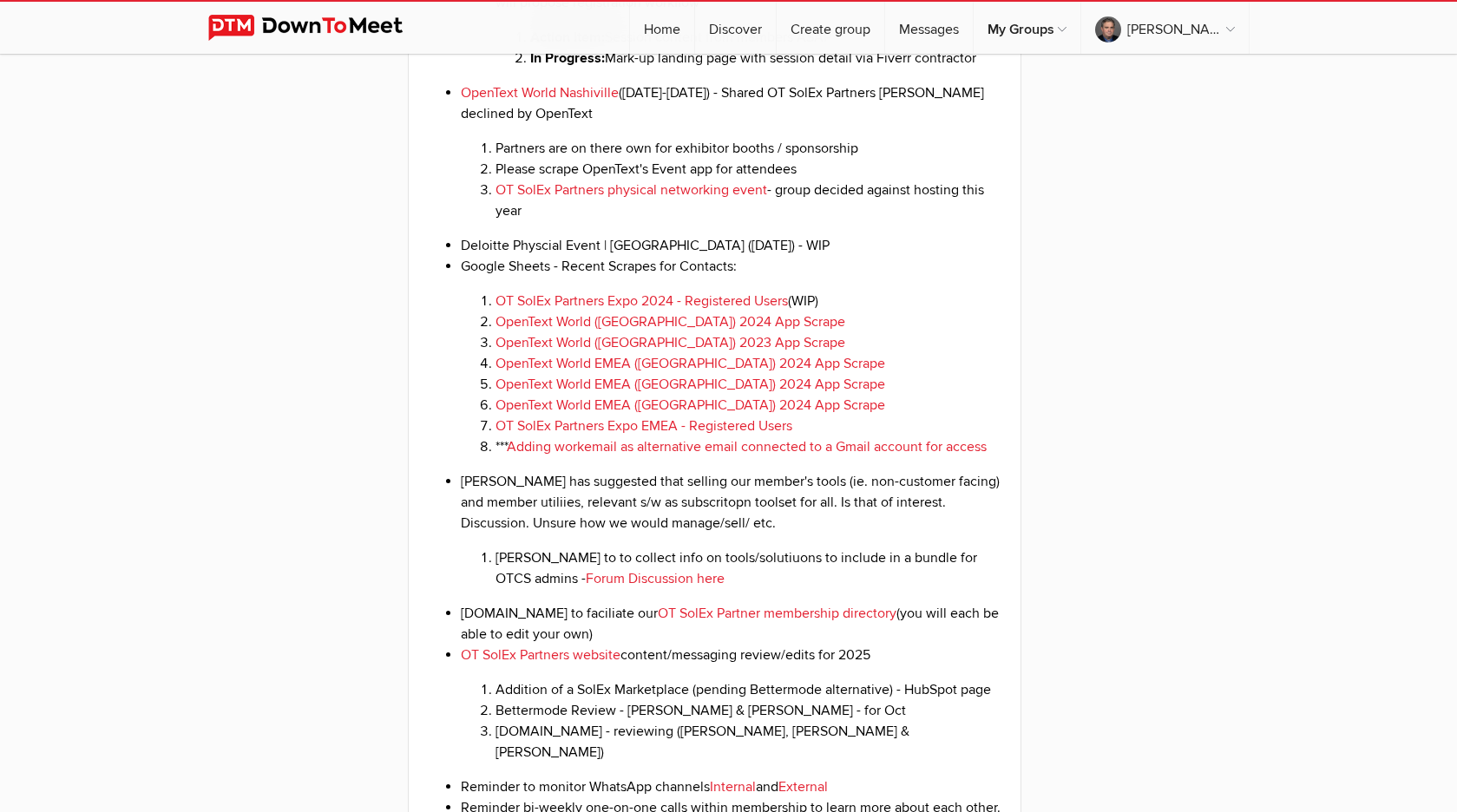
click at [777, 256] on li "Deloitte Physcial Event | [GEOGRAPHIC_DATA] ([DATE]) - WIP" at bounding box center [732, 245] width 543 height 21
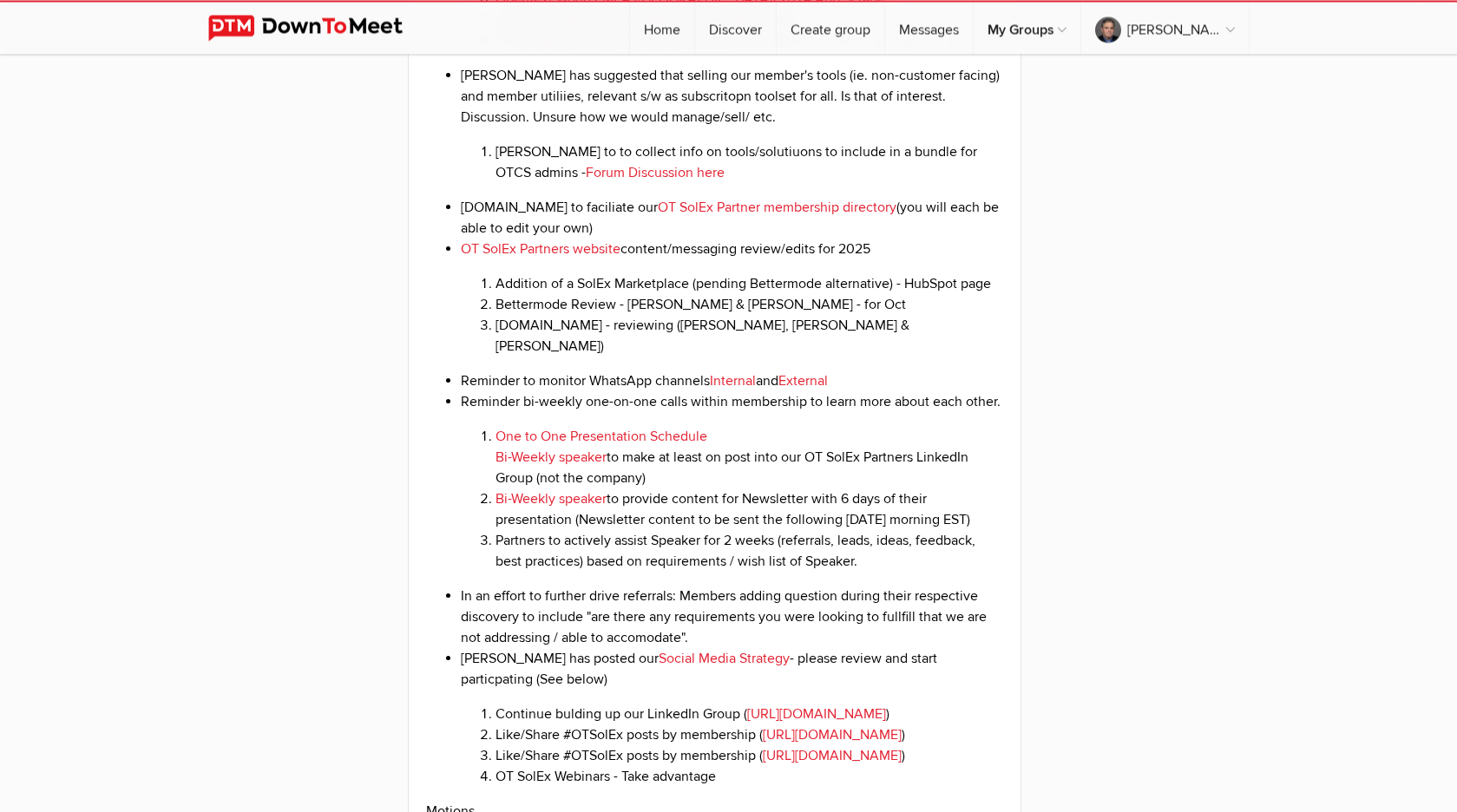
scroll to position [2660, 0]
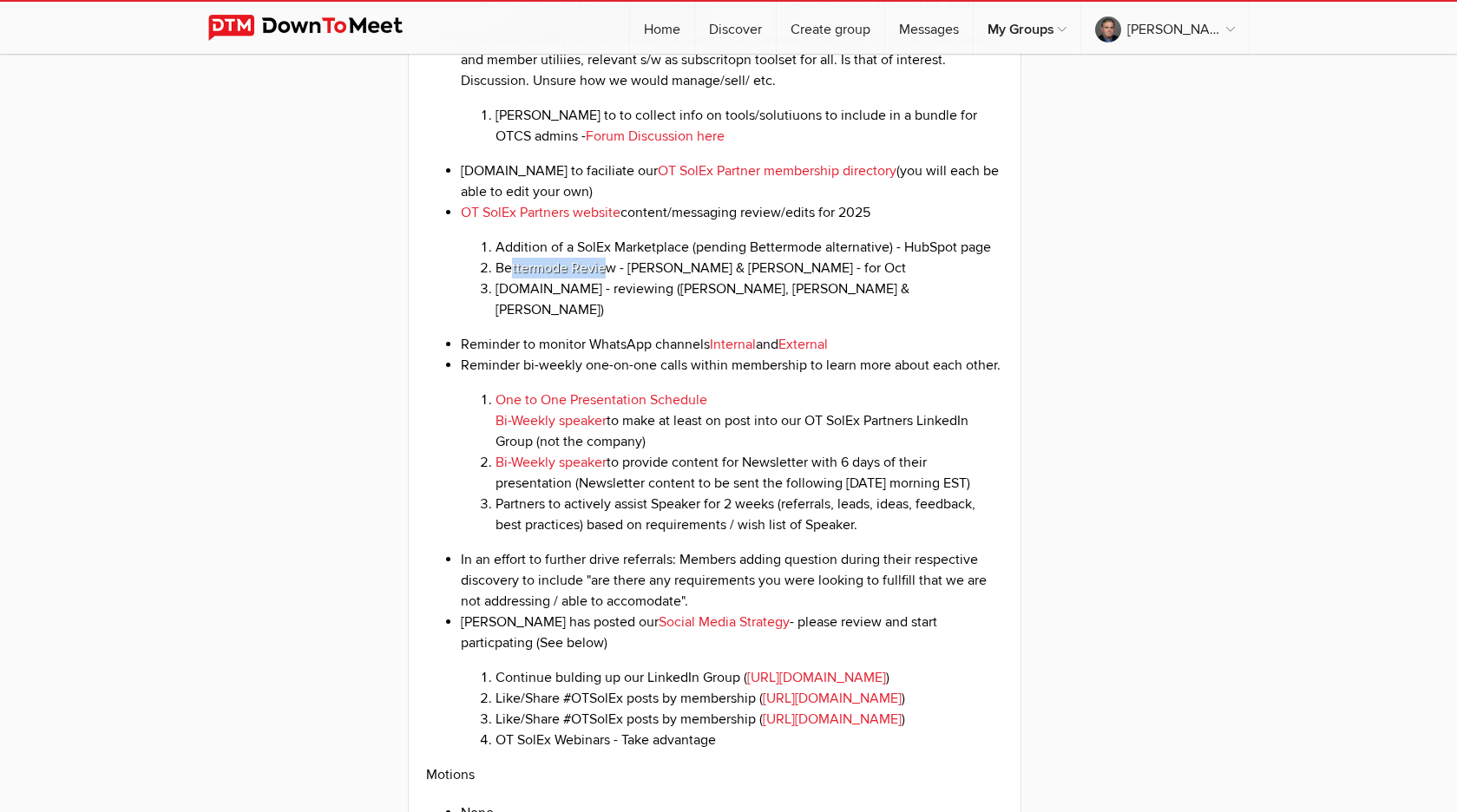
drag, startPoint x: 513, startPoint y: 329, endPoint x: 602, endPoint y: 331, distance: 89.0
click at [602, 278] on li "Bettermode Review - [PERSON_NAME] & [PERSON_NAME] - for Oct" at bounding box center [750, 267] width 509 height 21
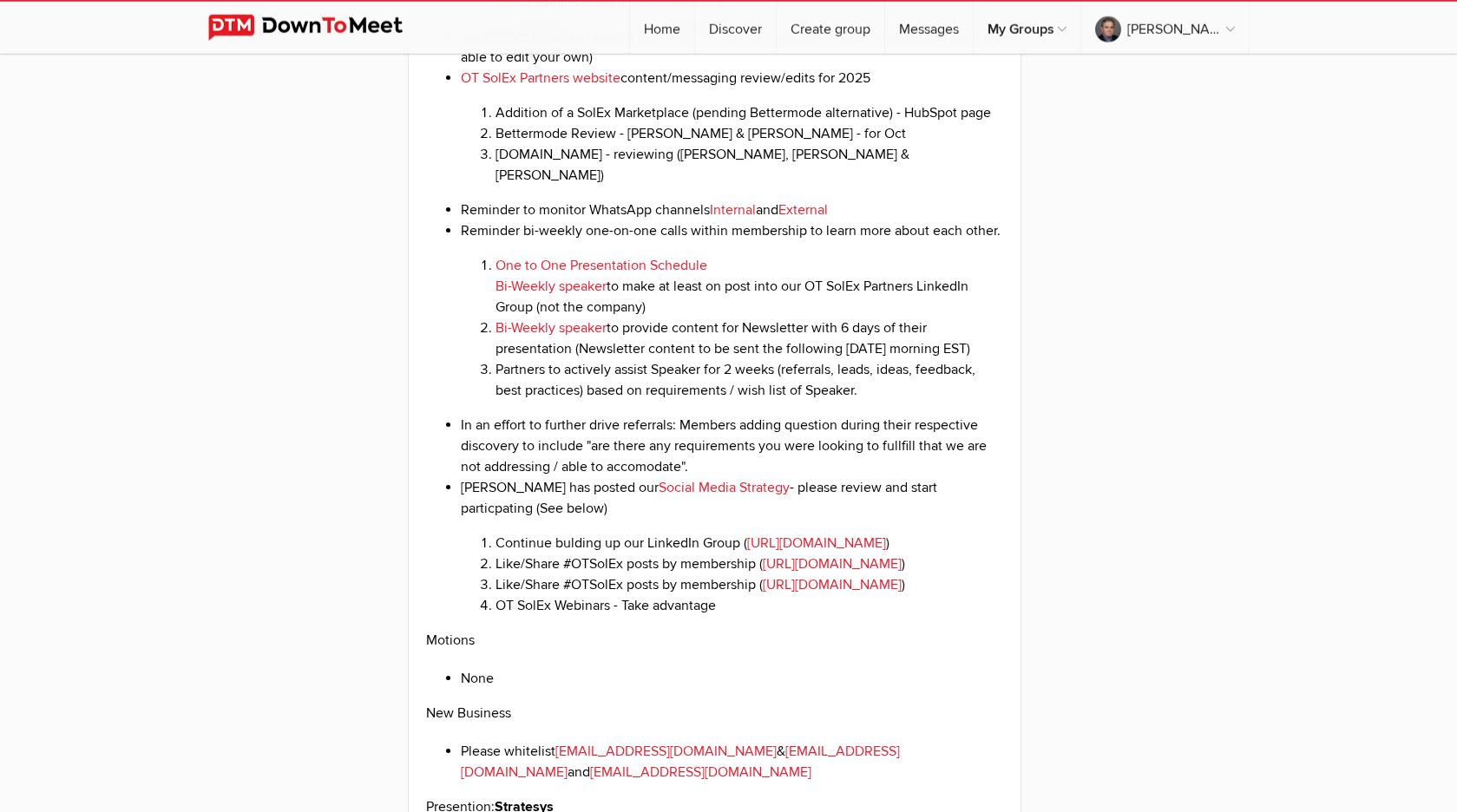
scroll to position [2838, 0]
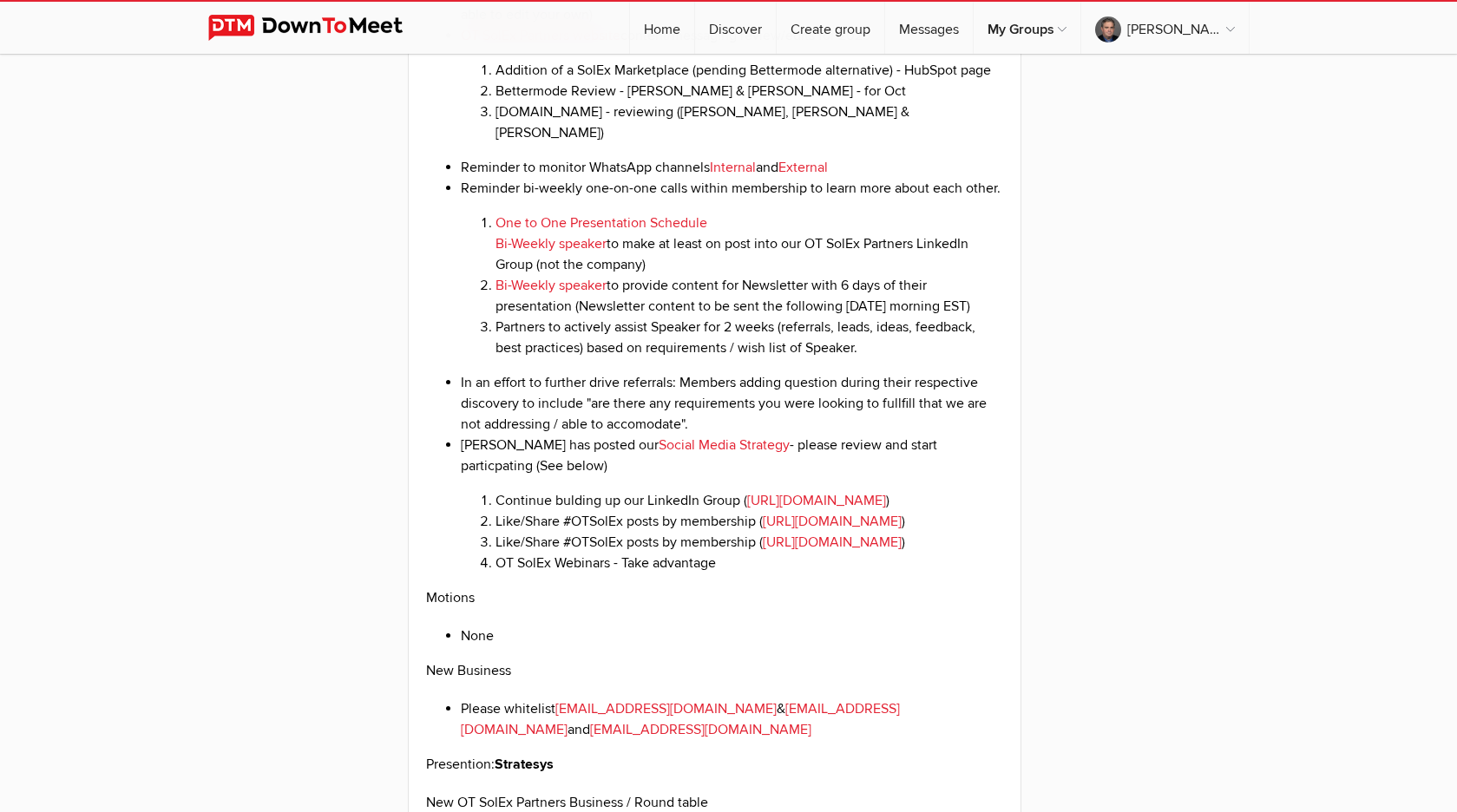
click at [743, 231] on li "Reminder bi-weekly one-on-one calls within membership to learn more about each …" at bounding box center [732, 267] width 543 height 181
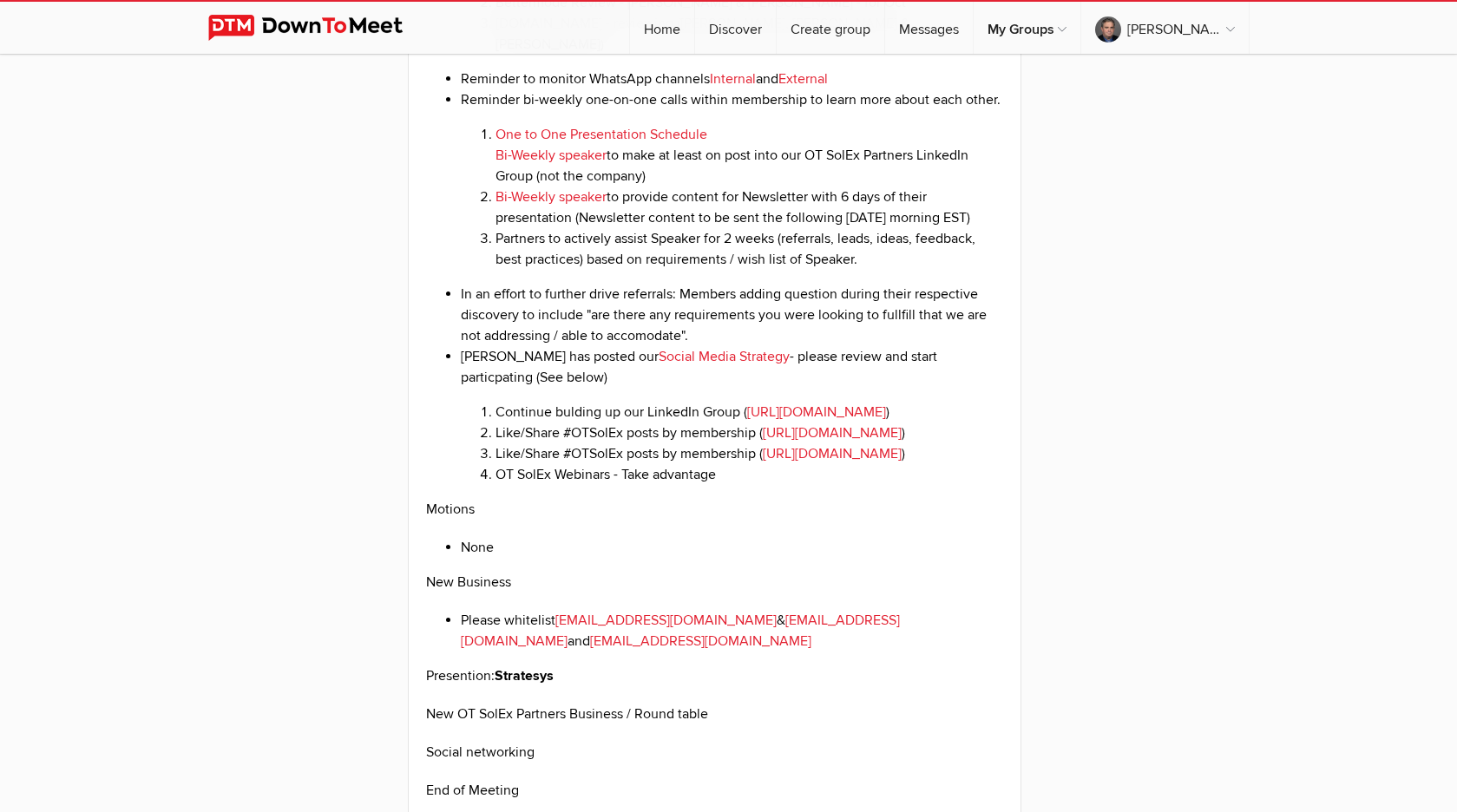
click at [567, 335] on li "In an effort to further drive referrals: Members adding question during their r…" at bounding box center [732, 314] width 543 height 63
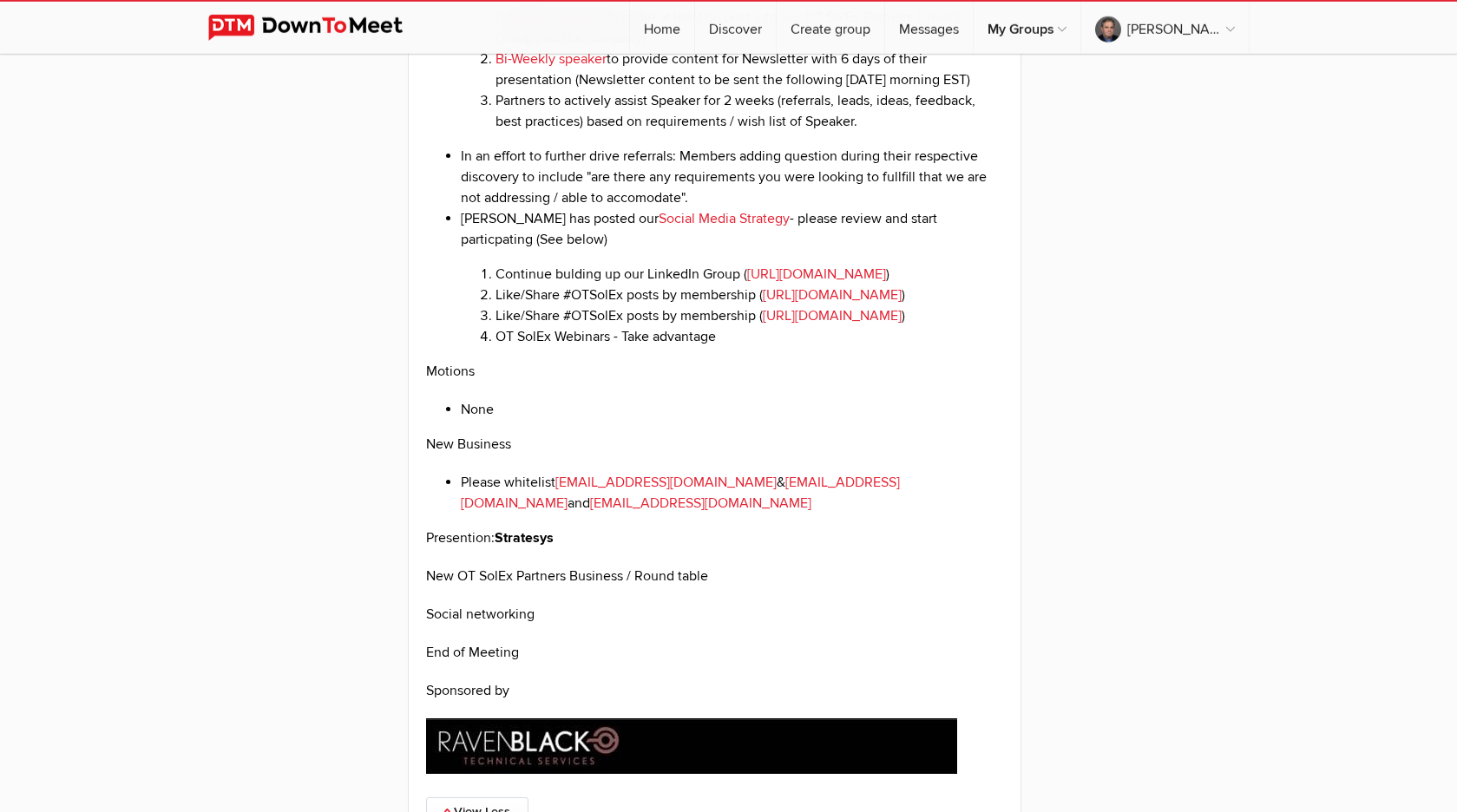
scroll to position [3103, 0]
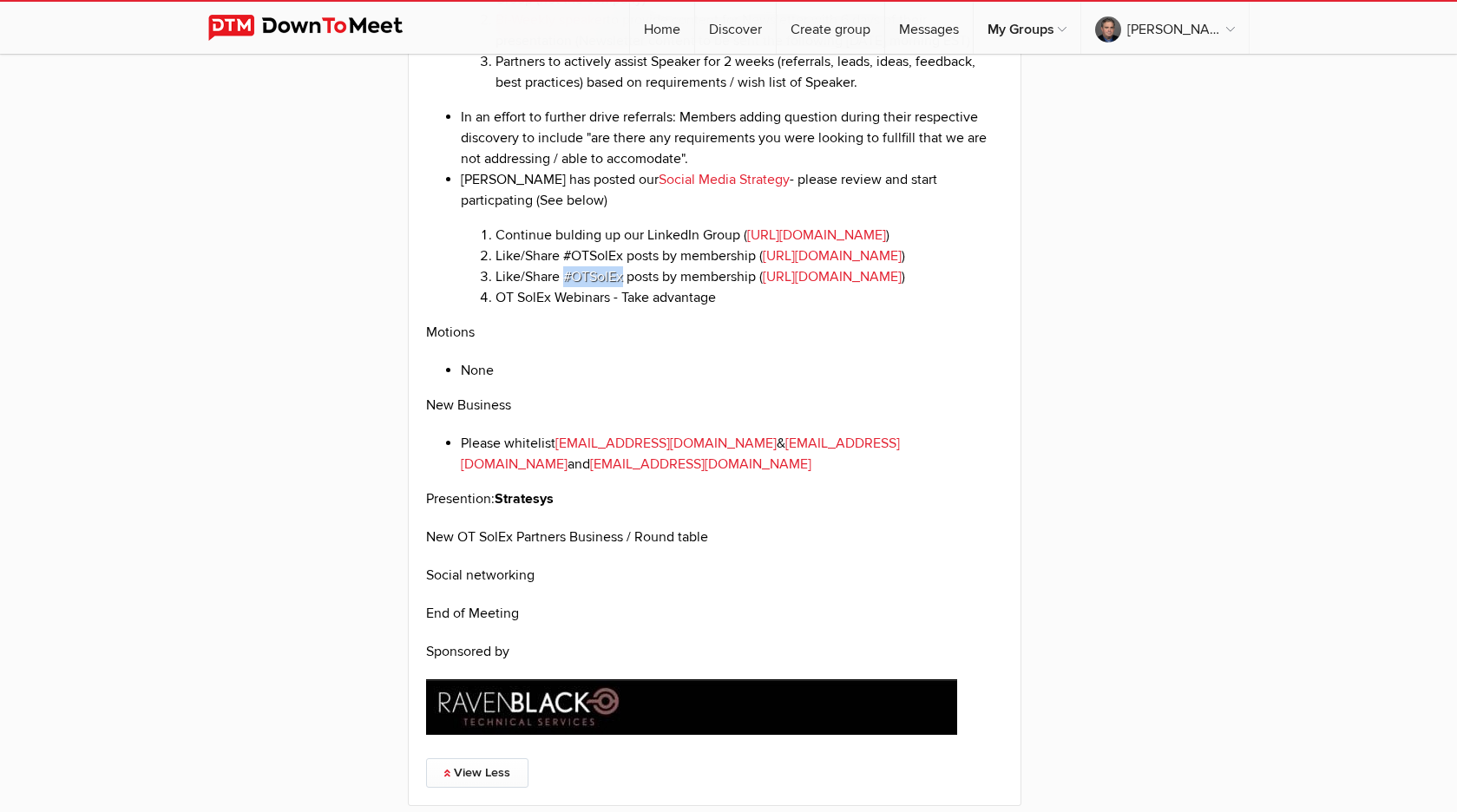
drag, startPoint x: 565, startPoint y: 357, endPoint x: 624, endPoint y: 354, distance: 59.1
click at [624, 287] on li "Like/Share #OTSolEx posts by membership ( [URL][DOMAIN_NAME] )" at bounding box center [750, 276] width 509 height 21
click at [563, 287] on li "Like/Share #OTSolEx posts by membership ( [URL][DOMAIN_NAME] )" at bounding box center [750, 276] width 509 height 21
drag, startPoint x: 563, startPoint y: 359, endPoint x: 625, endPoint y: 358, distance: 62.0
click at [625, 287] on li "Like/Share #OTSolEx posts by membership ( [URL][DOMAIN_NAME] )" at bounding box center [750, 276] width 509 height 21
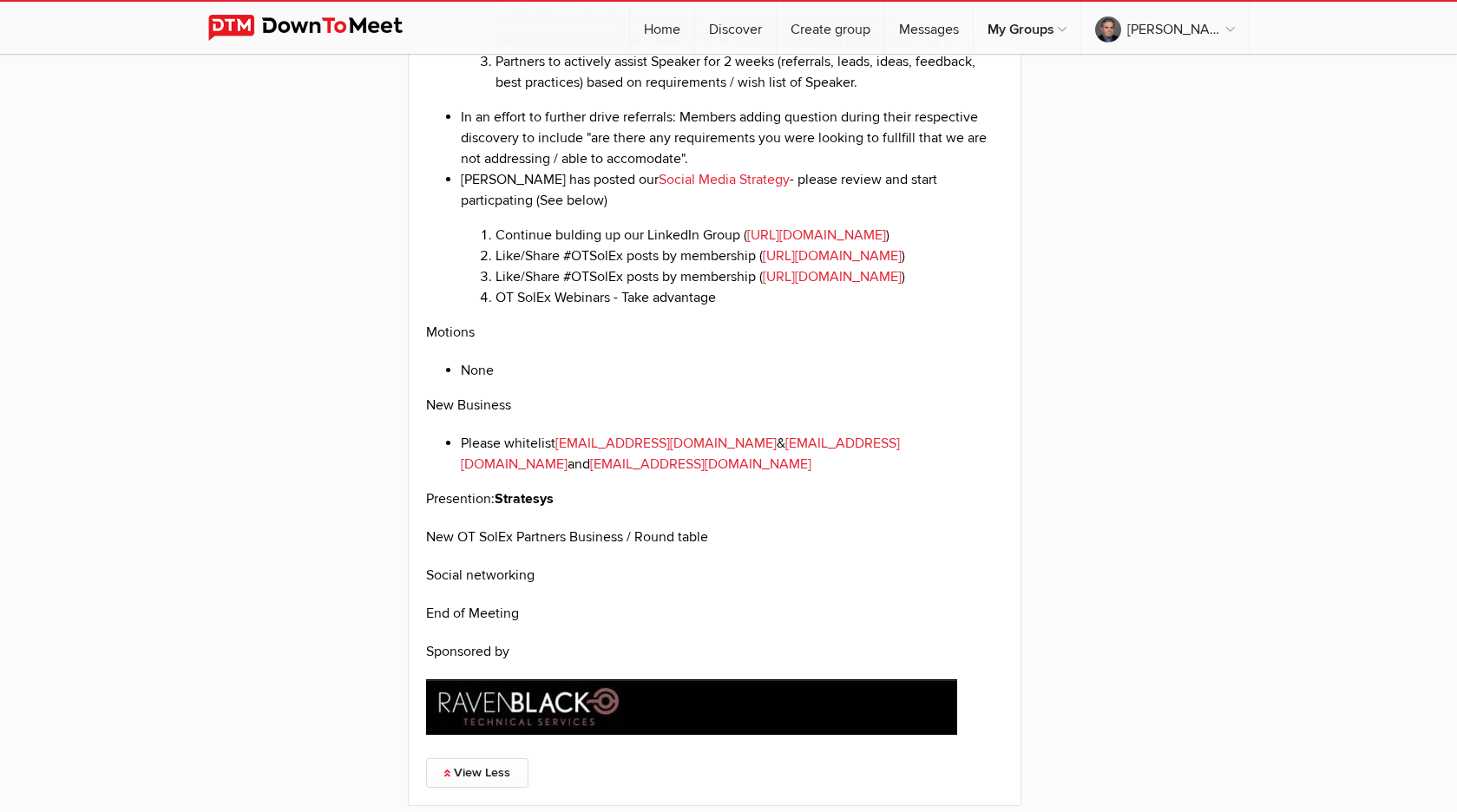
click at [698, 343] on p "Motions" at bounding box center [715, 332] width 578 height 21
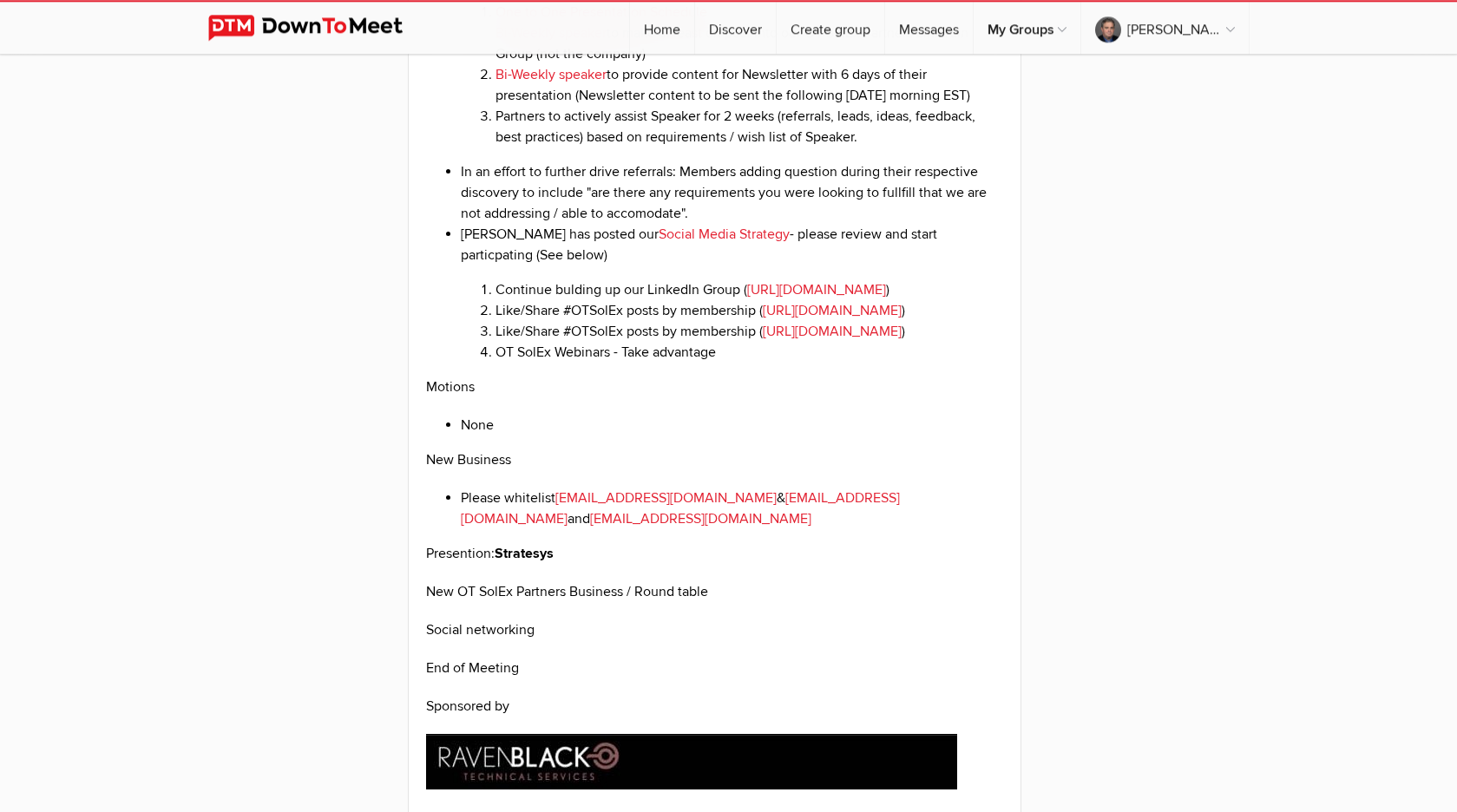
scroll to position [3015, 0]
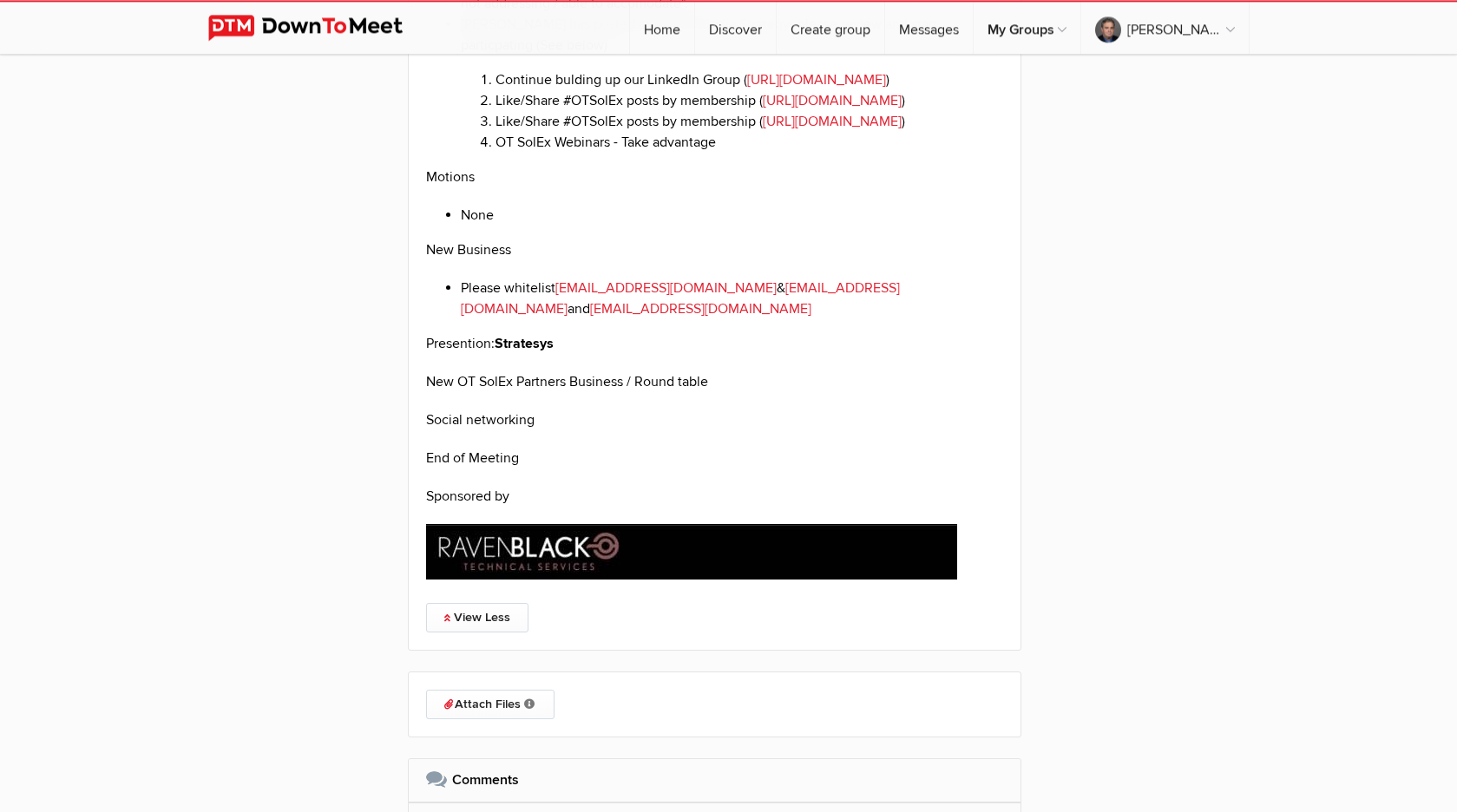
scroll to position [3280, 0]
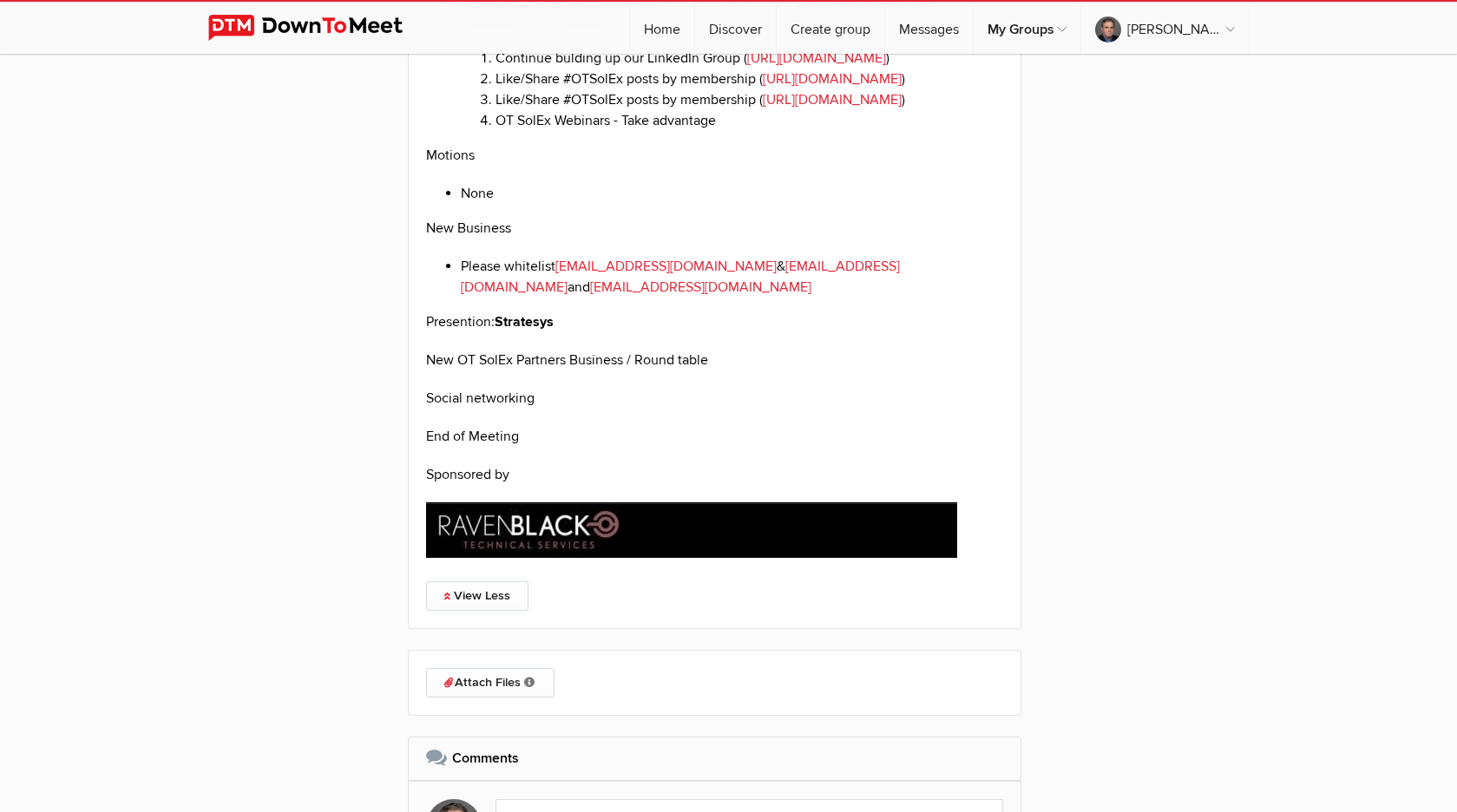
click at [669, 297] on li "Please whitelist [EMAIL_ADDRESS][DOMAIN_NAME] & [EMAIL_ADDRESS][DOMAIN_NAME] an…" at bounding box center [732, 277] width 543 height 42
click at [454, 297] on ul "Please whitelist [EMAIL_ADDRESS][DOMAIN_NAME] & [EMAIL_ADDRESS][DOMAIN_NAME] an…" at bounding box center [715, 277] width 578 height 42
click at [650, 332] on p "Presention: Stratesys" at bounding box center [715, 321] width 578 height 21
